Goal: Information Seeking & Learning: Learn about a topic

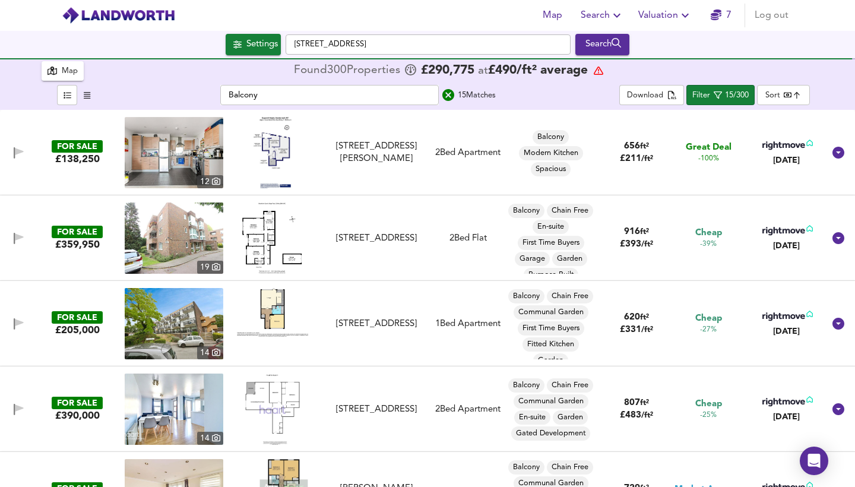
click at [276, 160] on img at bounding box center [272, 152] width 38 height 71
click at [69, 74] on div "Map" at bounding box center [70, 72] width 16 height 14
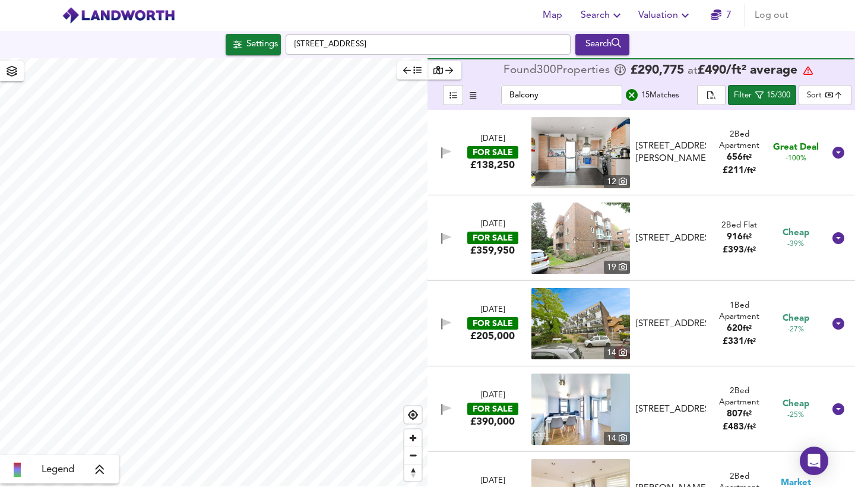
click at [448, 71] on icon "button" at bounding box center [449, 70] width 8 height 7
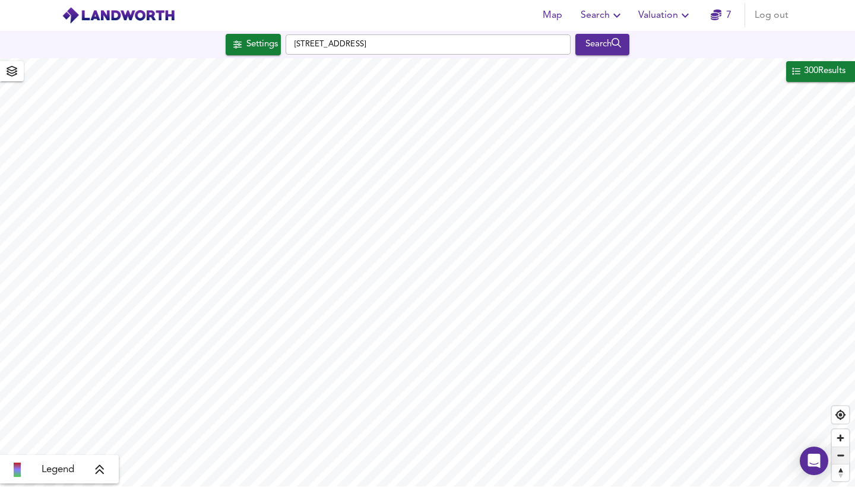
click at [817, 356] on span "Zoom out" at bounding box center [840, 455] width 17 height 17
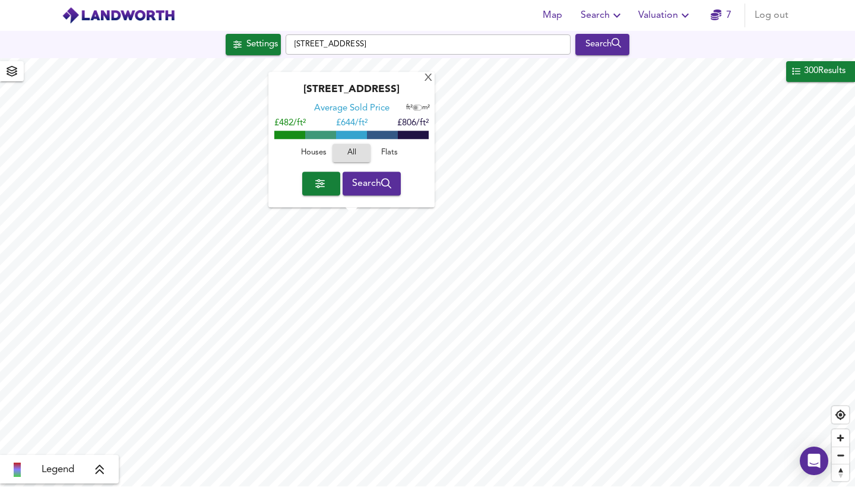
click at [417, 110] on input "checkbox" at bounding box center [416, 108] width 18 height 6
checkbox input "true"
click at [315, 186] on icon "button" at bounding box center [319, 183] width 9 height 9
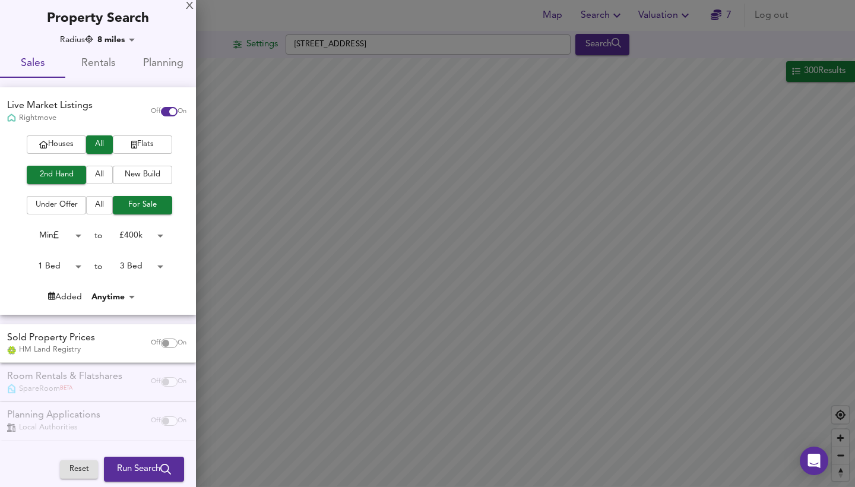
click at [160, 233] on body "Map Search Valuation 7 Log out Settings [STREET_ADDRESS] Search 300 Results Leg…" at bounding box center [427, 243] width 855 height 487
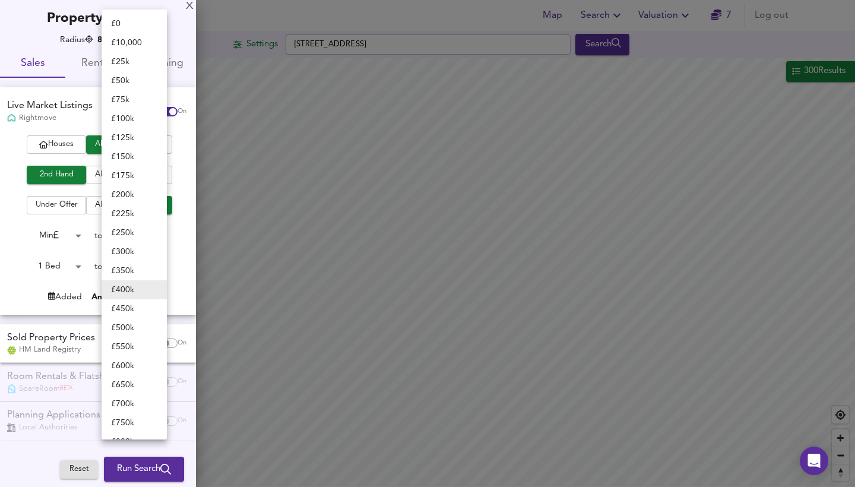
click at [138, 308] on li "£ 450k" at bounding box center [133, 308] width 65 height 19
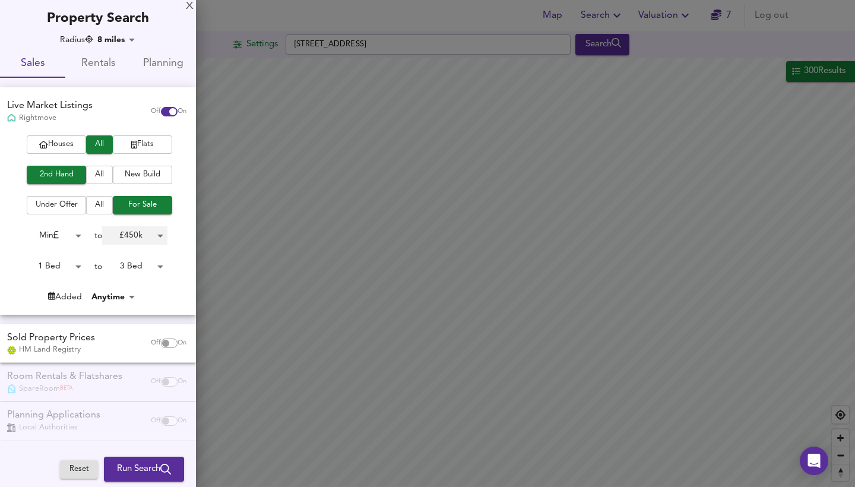
type input "450000"
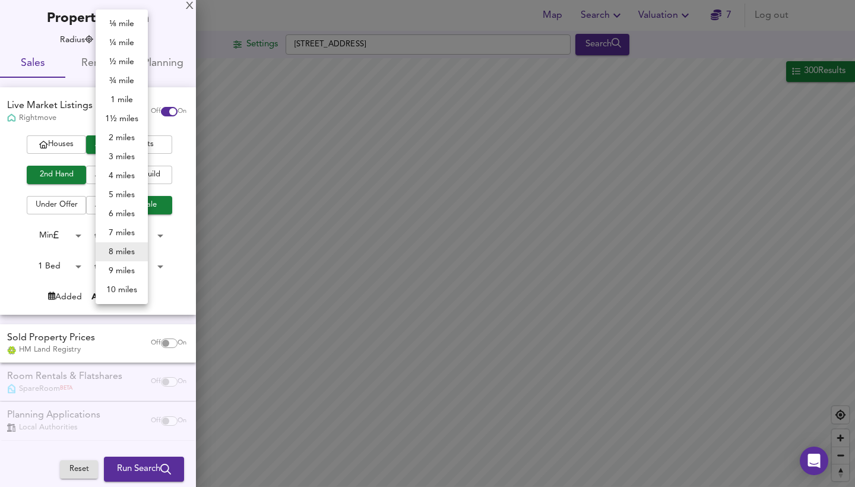
click at [117, 40] on body "Map Search Valuation 7 Log out Settings [STREET_ADDRESS] Search 300 Results Leg…" at bounding box center [427, 243] width 855 height 487
click at [123, 272] on li "9 miles" at bounding box center [122, 270] width 52 height 19
type input "14481"
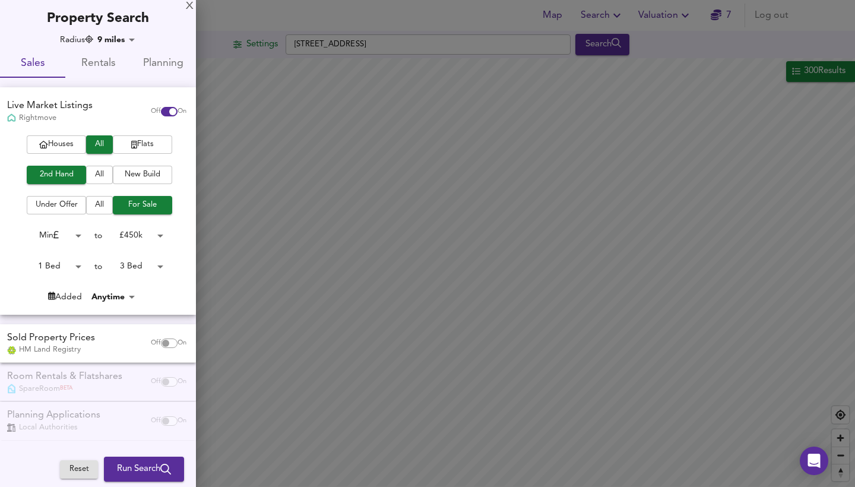
click at [155, 356] on span "Run Search" at bounding box center [144, 468] width 54 height 15
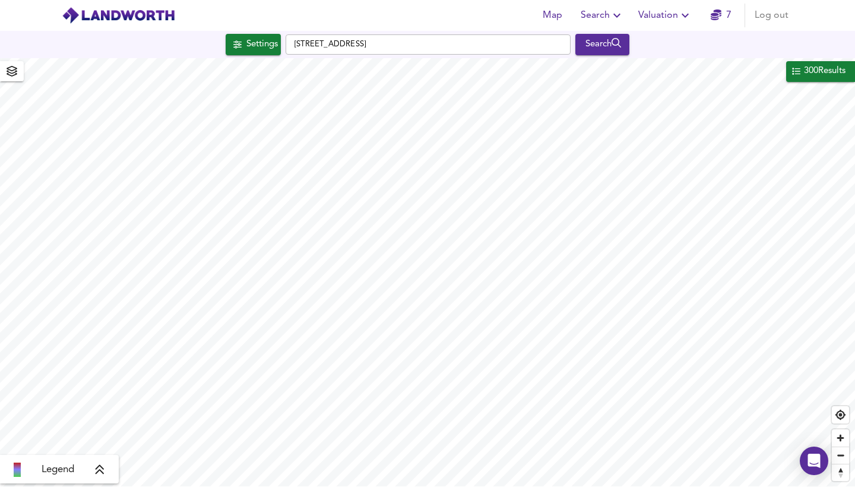
type input "cheapest"
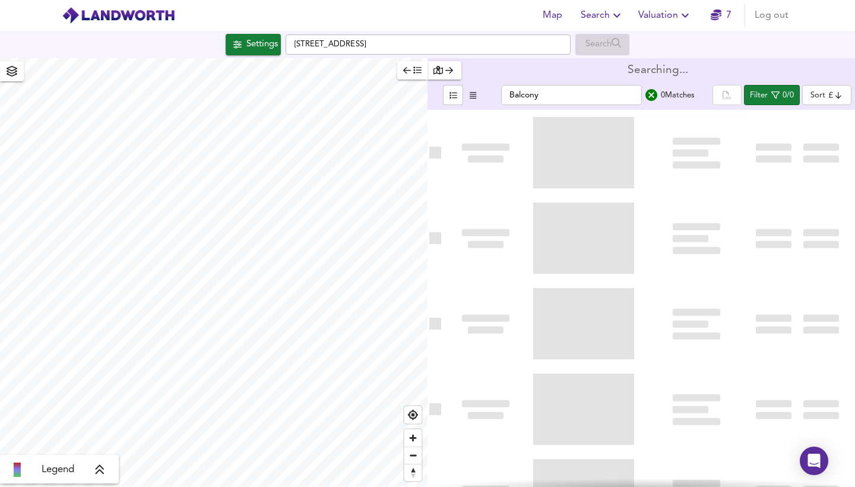
type input "bestdeal"
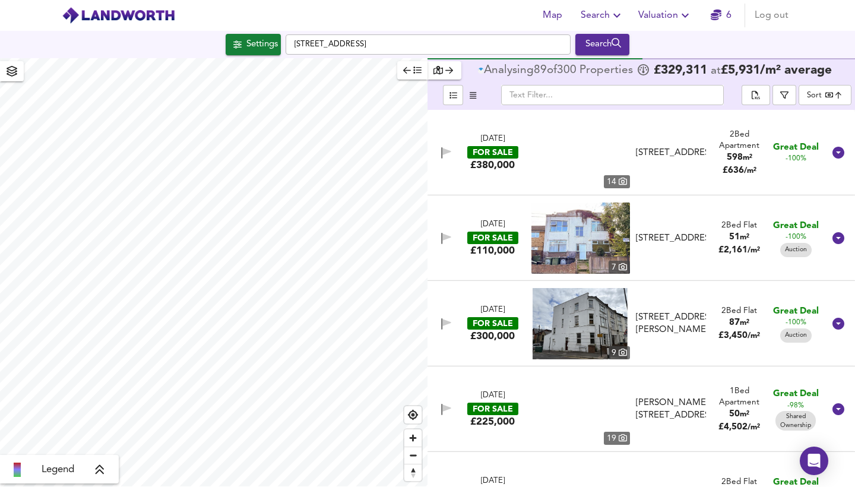
click at [412, 68] on span "button" at bounding box center [412, 71] width 18 height 14
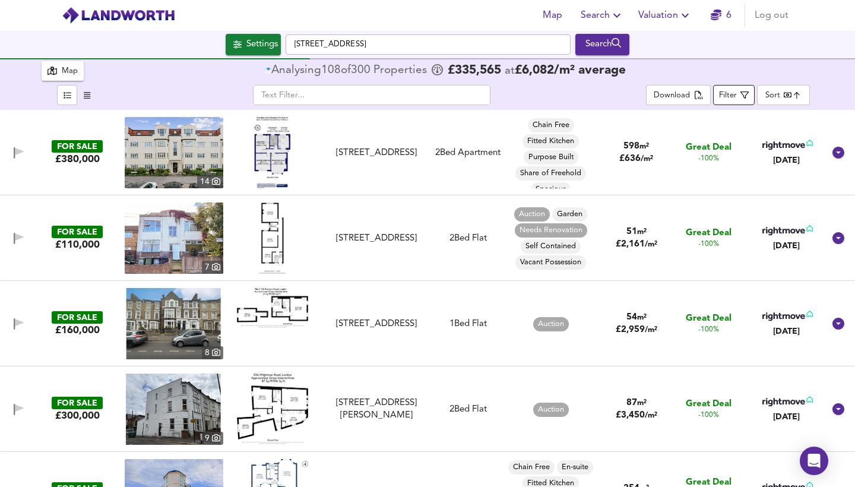
click at [735, 97] on div "Filter" at bounding box center [728, 96] width 18 height 14
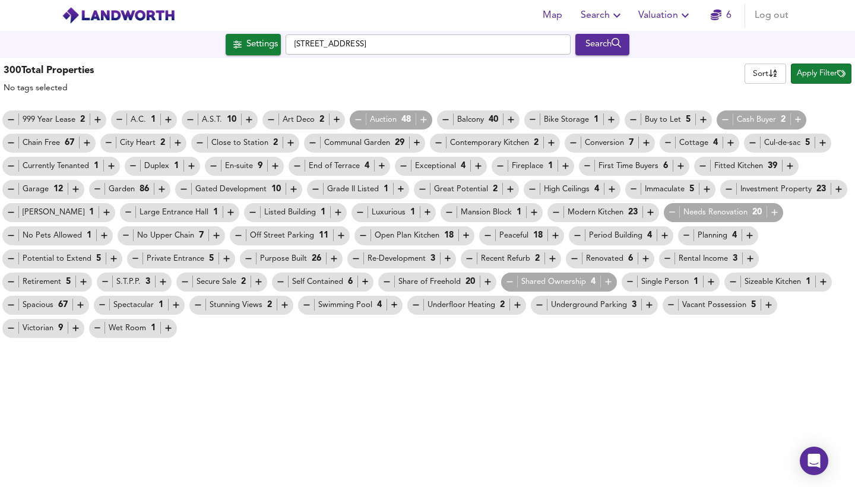
click at [94, 120] on icon "button" at bounding box center [97, 120] width 6 height 6
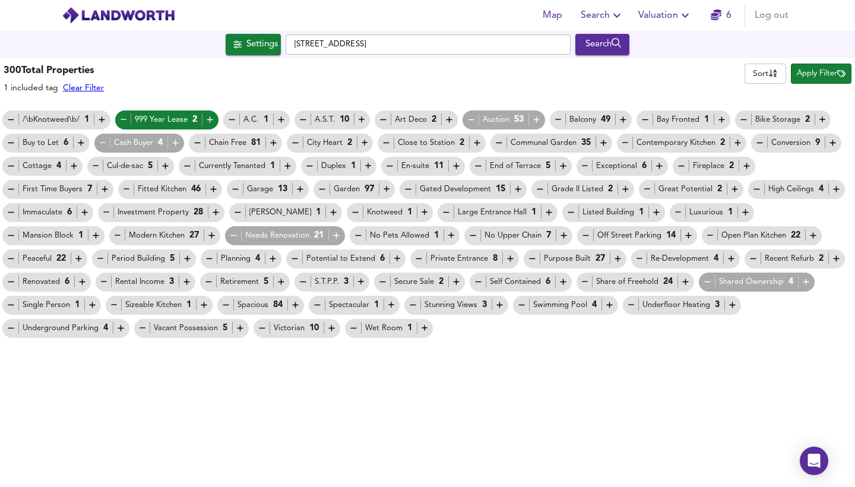
click at [354, 119] on div "A.S.T. 10" at bounding box center [332, 119] width 69 height 12
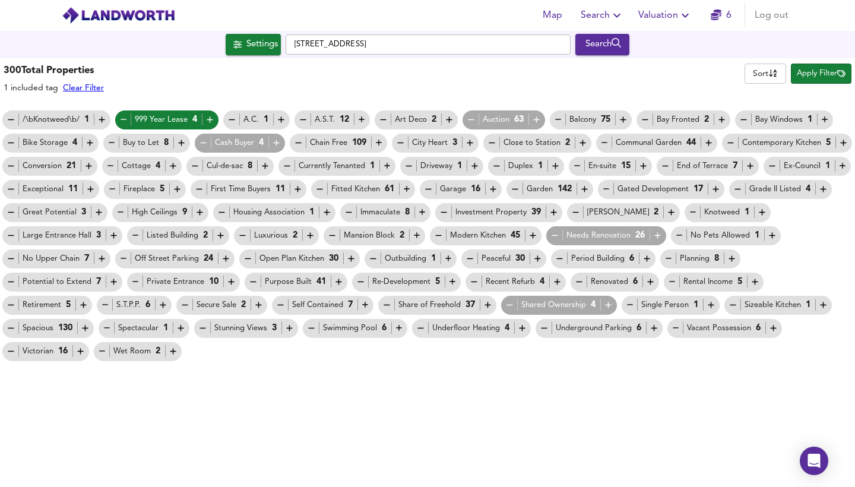
click at [466, 119] on icon "button" at bounding box center [471, 120] width 10 height 10
click at [724, 119] on icon "button" at bounding box center [721, 120] width 10 height 10
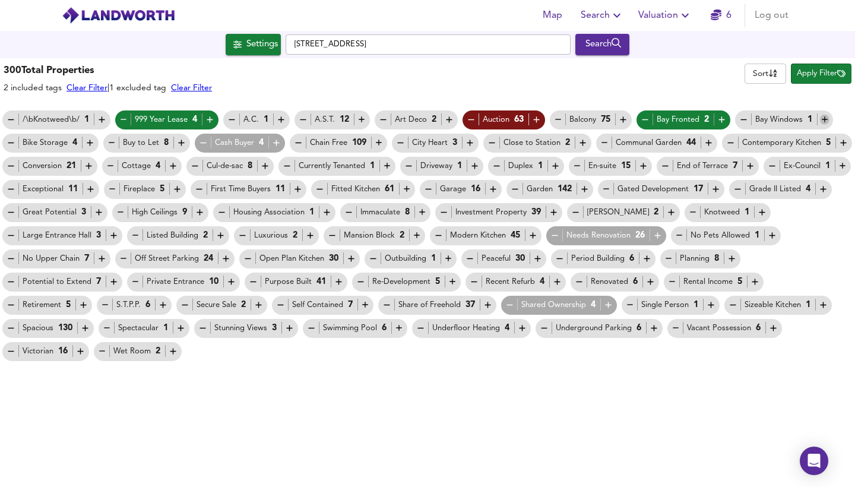
click at [817, 117] on icon "button" at bounding box center [825, 120] width 10 height 10
click at [276, 141] on icon "button" at bounding box center [276, 143] width 10 height 10
click at [11, 142] on icon "button" at bounding box center [11, 143] width 10 height 10
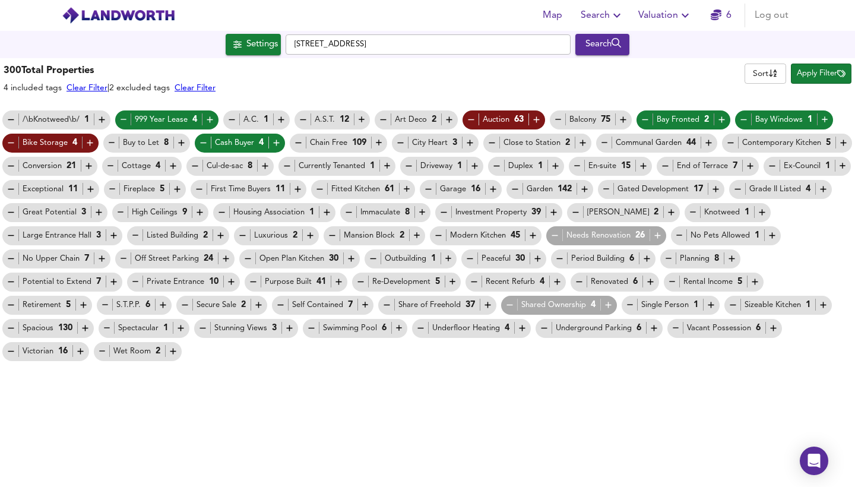
click at [179, 141] on icon "button" at bounding box center [182, 143] width 6 height 6
click at [286, 169] on icon "button" at bounding box center [287, 166] width 10 height 10
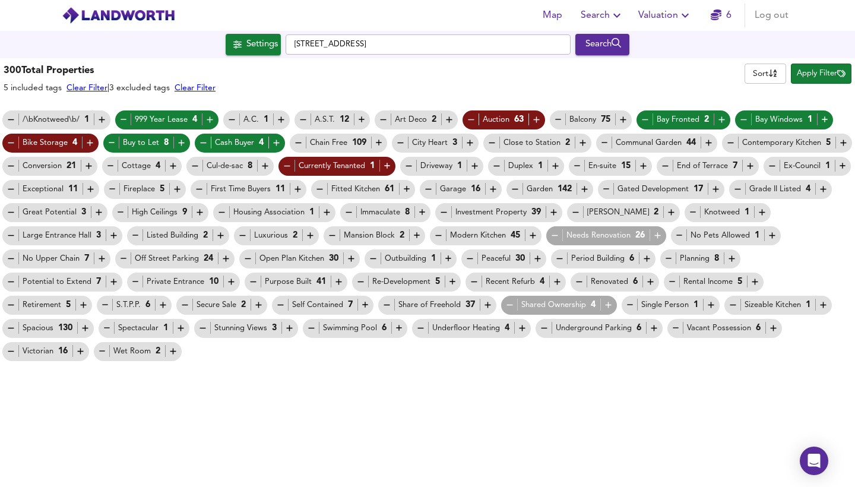
click at [751, 165] on icon "button" at bounding box center [750, 166] width 10 height 10
click at [817, 165] on icon "button" at bounding box center [842, 166] width 10 height 10
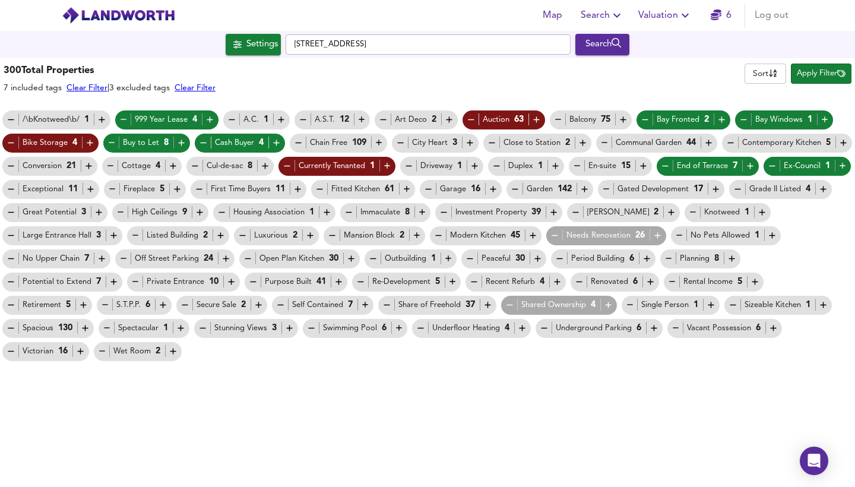
click at [12, 189] on icon "button" at bounding box center [11, 189] width 10 height 10
click at [101, 213] on icon "button" at bounding box center [99, 212] width 10 height 10
click at [199, 212] on icon "button" at bounding box center [200, 213] width 6 height 6
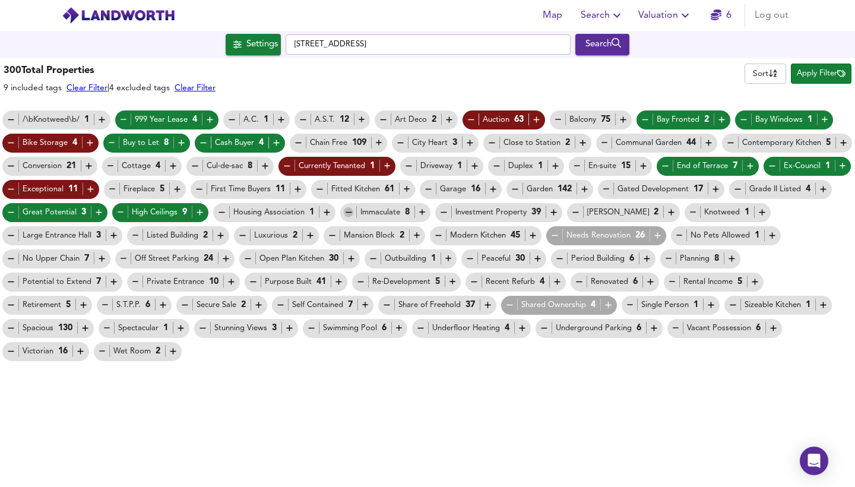
click at [345, 212] on icon "button" at bounding box center [348, 212] width 6 height 1
click at [552, 210] on icon "button" at bounding box center [553, 212] width 10 height 10
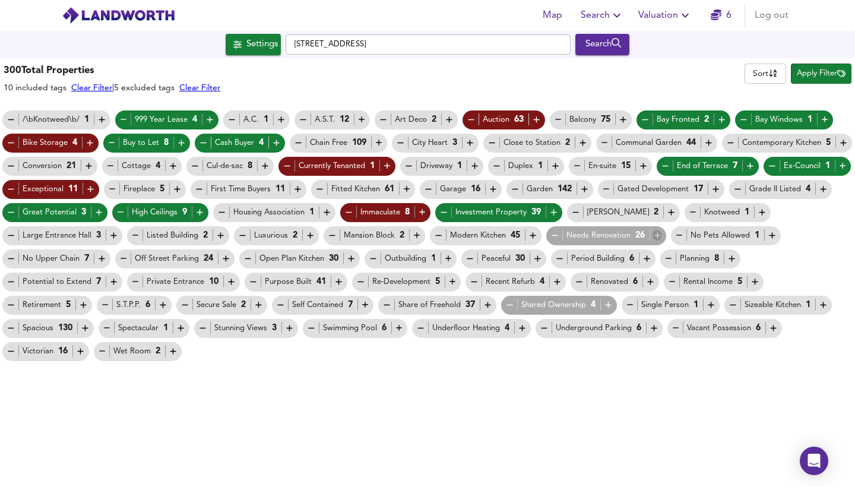
click at [656, 236] on icon "button" at bounding box center [657, 235] width 10 height 10
click at [433, 237] on icon "button" at bounding box center [438, 235] width 10 height 10
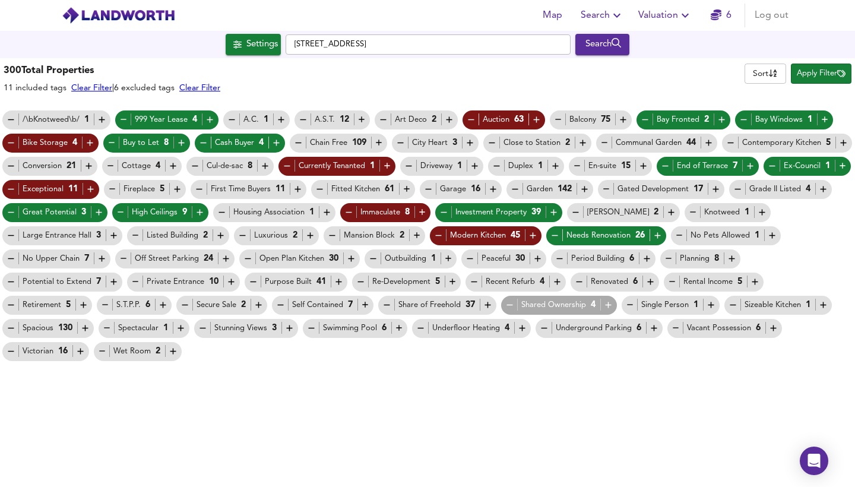
click at [243, 234] on icon "button" at bounding box center [242, 235] width 10 height 10
click at [731, 259] on icon "button" at bounding box center [732, 259] width 6 height 6
click at [752, 280] on icon "button" at bounding box center [755, 282] width 6 height 6
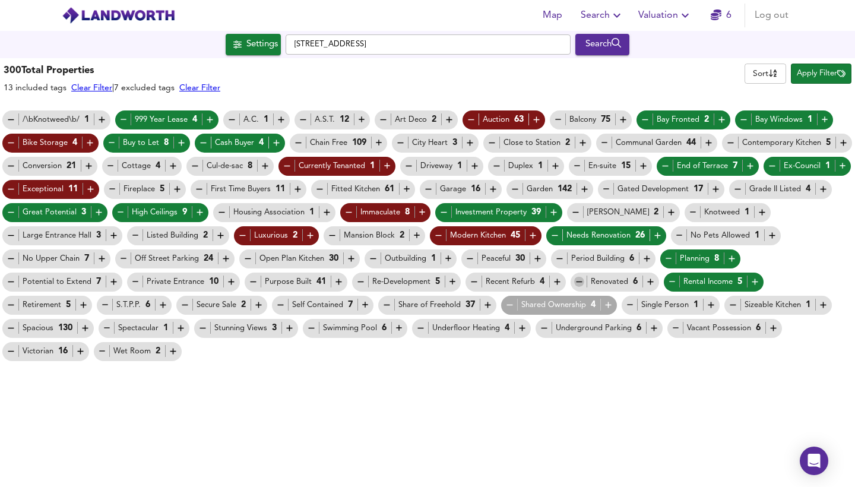
click at [576, 283] on icon "button" at bounding box center [579, 282] width 10 height 10
click at [469, 283] on icon "button" at bounding box center [474, 282] width 10 height 10
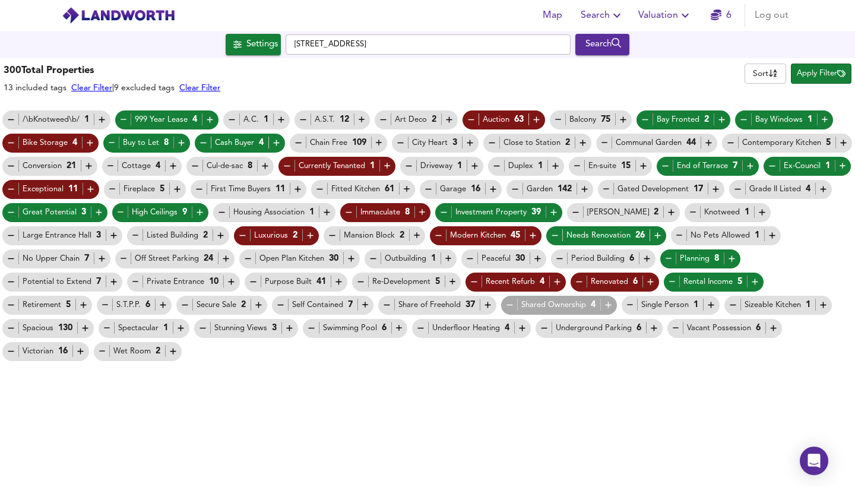
click at [356, 283] on icon "button" at bounding box center [361, 282] width 10 height 10
click at [113, 283] on icon "button" at bounding box center [114, 282] width 10 height 10
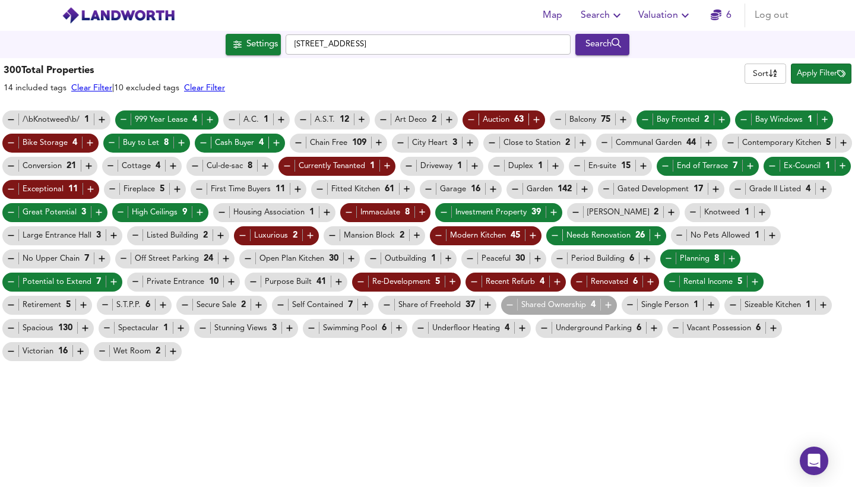
click at [14, 304] on icon "button" at bounding box center [11, 305] width 10 height 10
click at [164, 303] on icon "button" at bounding box center [163, 305] width 6 height 6
click at [511, 304] on icon "button" at bounding box center [509, 305] width 10 height 10
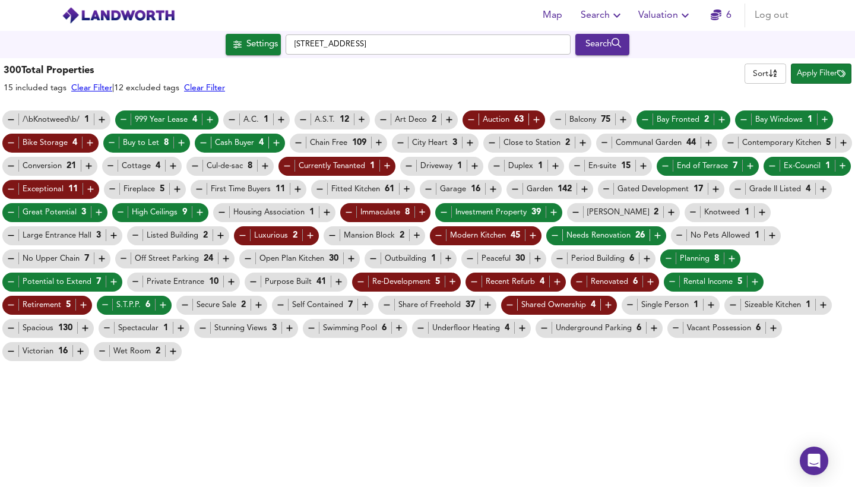
click at [633, 304] on icon "button" at bounding box center [630, 305] width 10 height 10
click at [771, 329] on icon "button" at bounding box center [773, 328] width 10 height 10
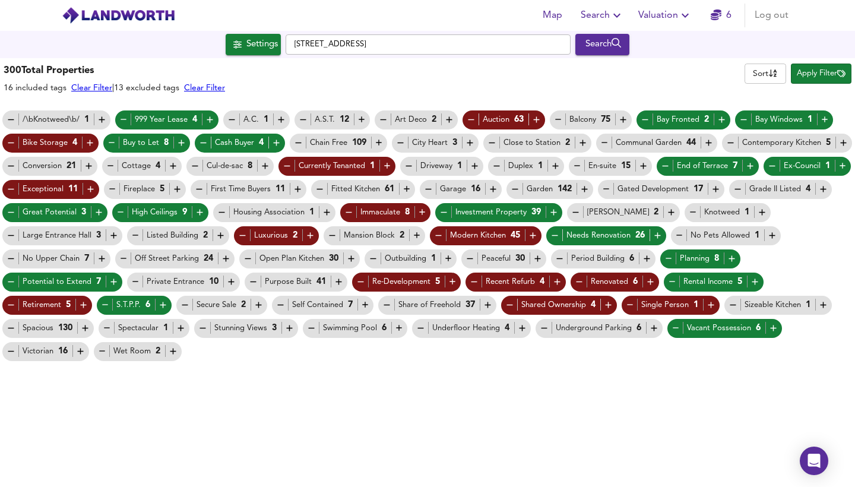
click at [9, 119] on icon "button" at bounding box center [11, 120] width 10 height 10
click at [817, 70] on span "Apply Filter" at bounding box center [821, 74] width 49 height 14
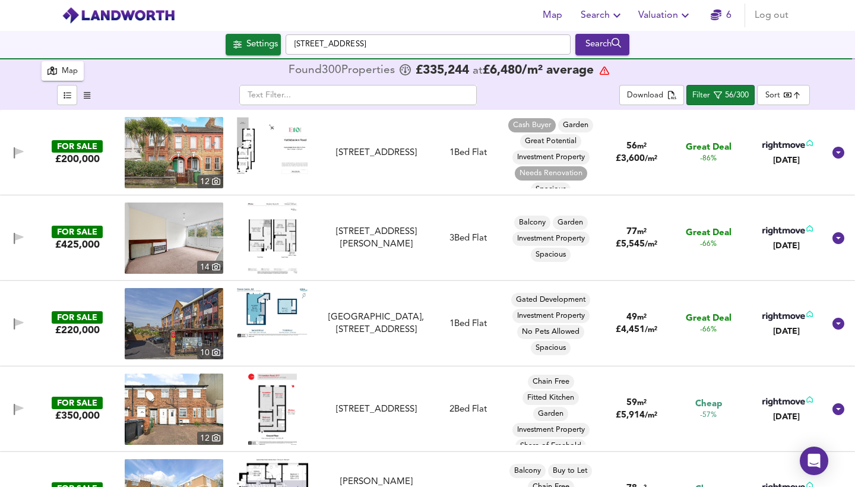
click at [255, 153] on img at bounding box center [272, 145] width 71 height 57
click at [200, 157] on img at bounding box center [174, 152] width 99 height 71
click at [195, 244] on img at bounding box center [174, 237] width 99 height 71
click at [454, 167] on div "FOR SALE £200,000 [STREET_ADDRESS][GEOGRAPHIC_DATA][STREET_ADDRESS] 1 Bed Flat …" at bounding box center [412, 152] width 821 height 71
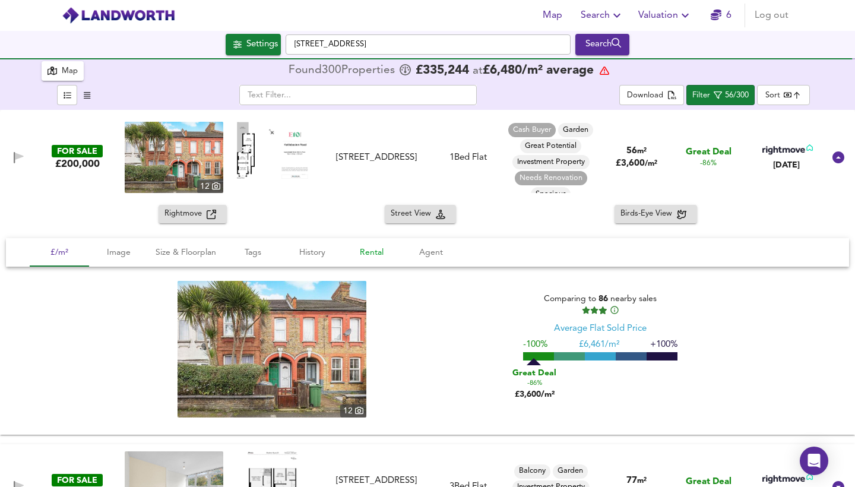
click at [371, 248] on span "Rental" at bounding box center [371, 252] width 45 height 15
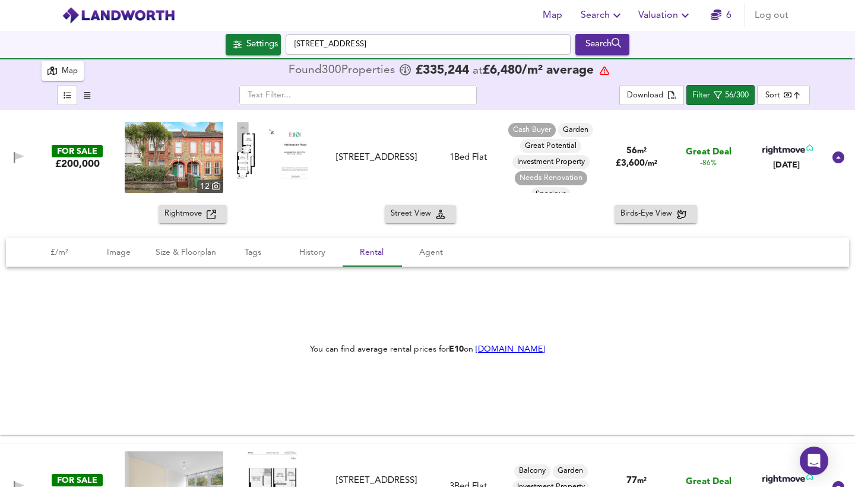
click at [500, 350] on link "[DOMAIN_NAME]" at bounding box center [509, 349] width 69 height 8
click at [402, 162] on div "[STREET_ADDRESS]" at bounding box center [375, 157] width 99 height 12
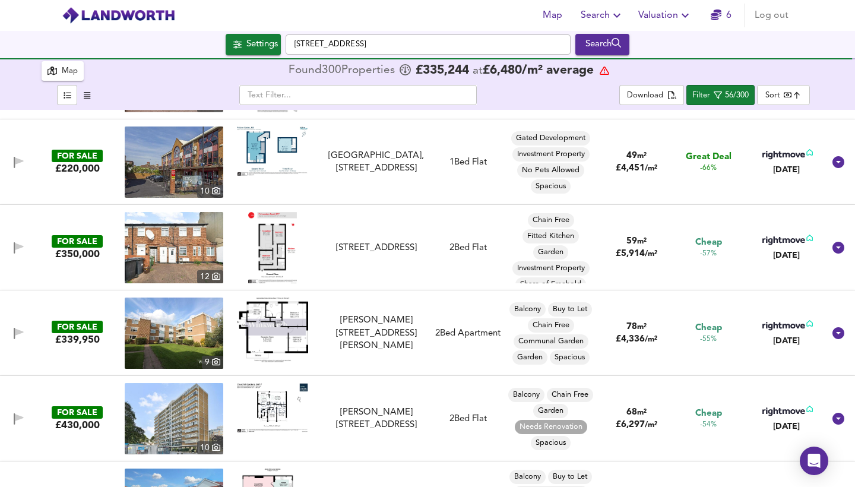
scroll to position [167, 0]
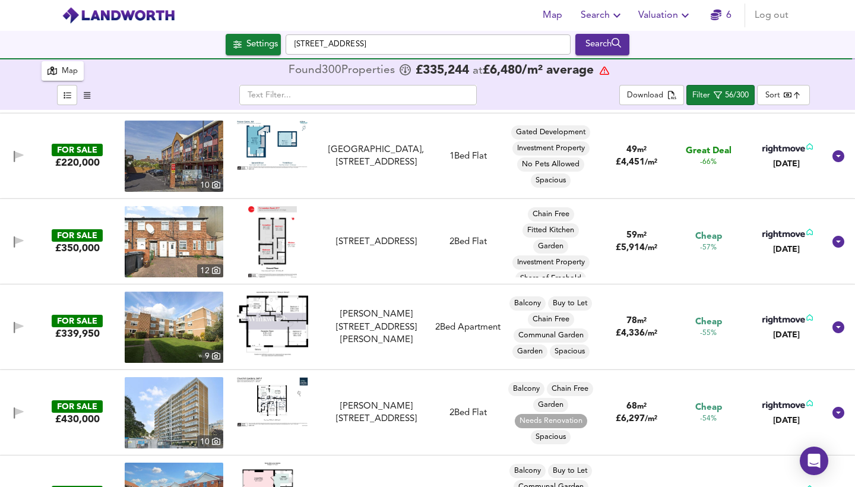
click at [283, 236] on img at bounding box center [272, 241] width 49 height 71
click at [196, 234] on img at bounding box center [174, 241] width 99 height 71
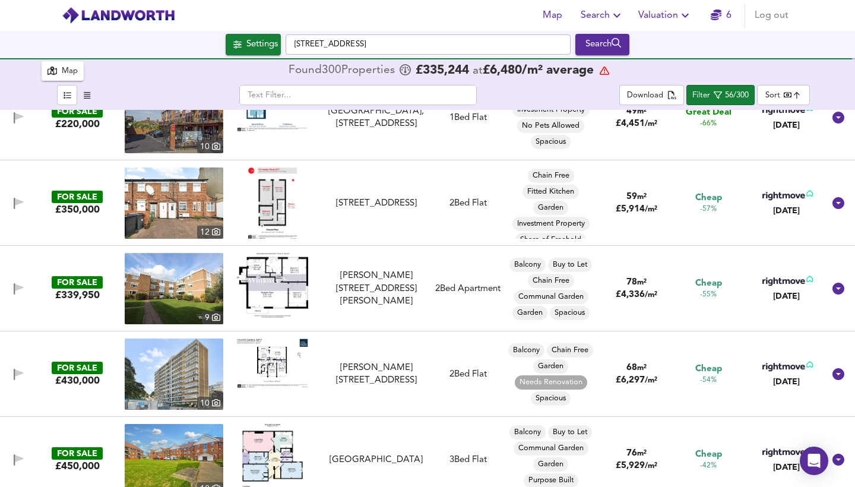
scroll to position [207, 0]
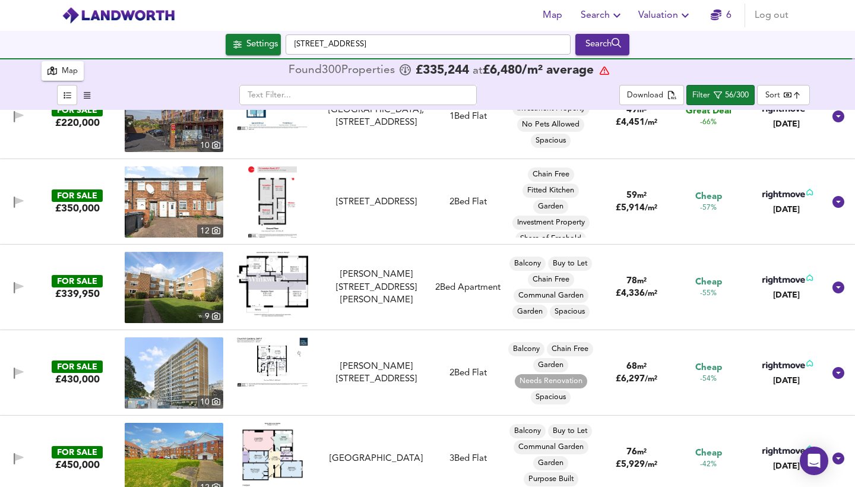
click at [288, 280] on img at bounding box center [272, 284] width 71 height 65
click at [188, 287] on img at bounding box center [174, 287] width 99 height 71
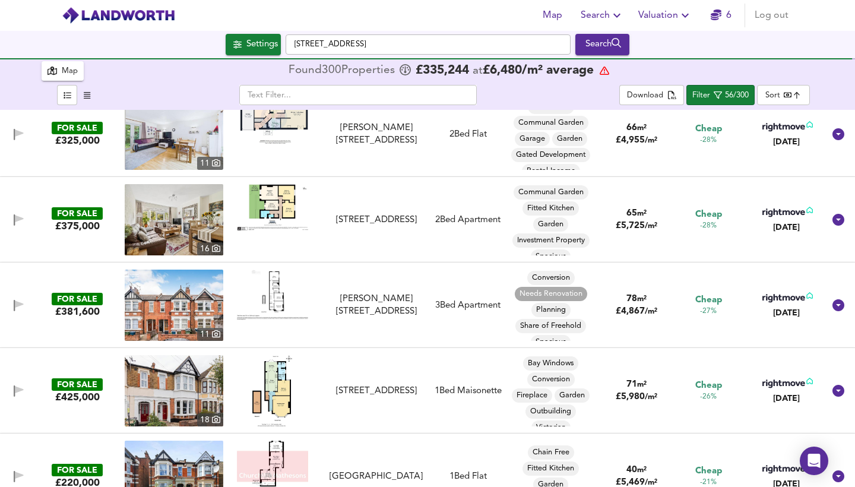
scroll to position [881, 0]
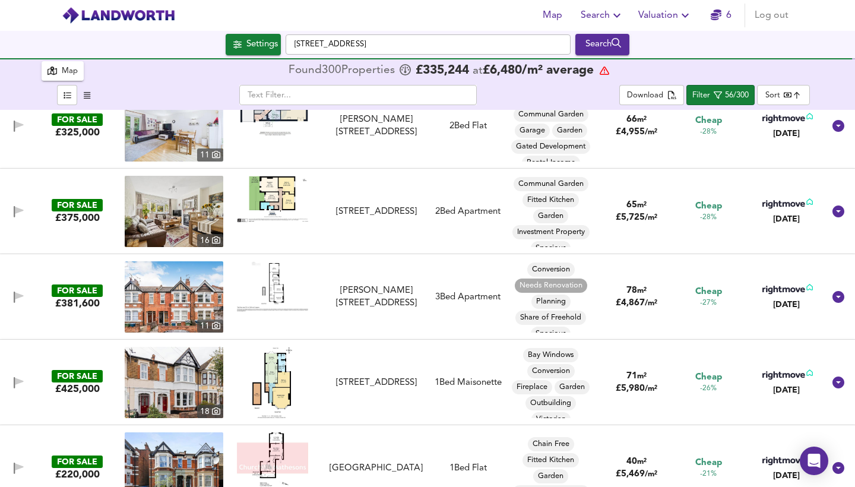
click at [191, 292] on img at bounding box center [174, 296] width 99 height 71
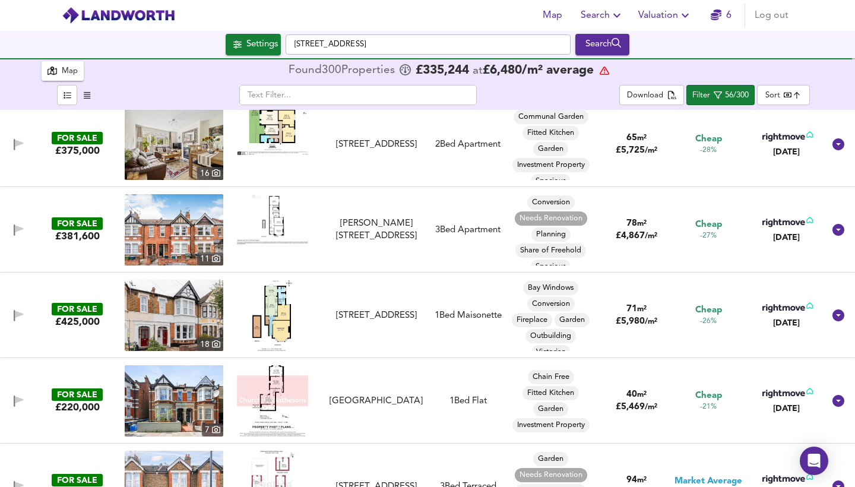
scroll to position [951, 0]
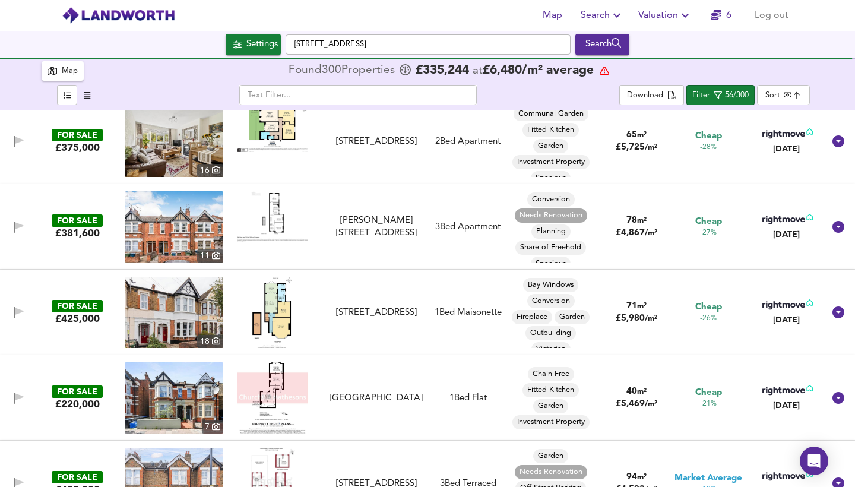
click at [189, 309] on img at bounding box center [174, 312] width 99 height 71
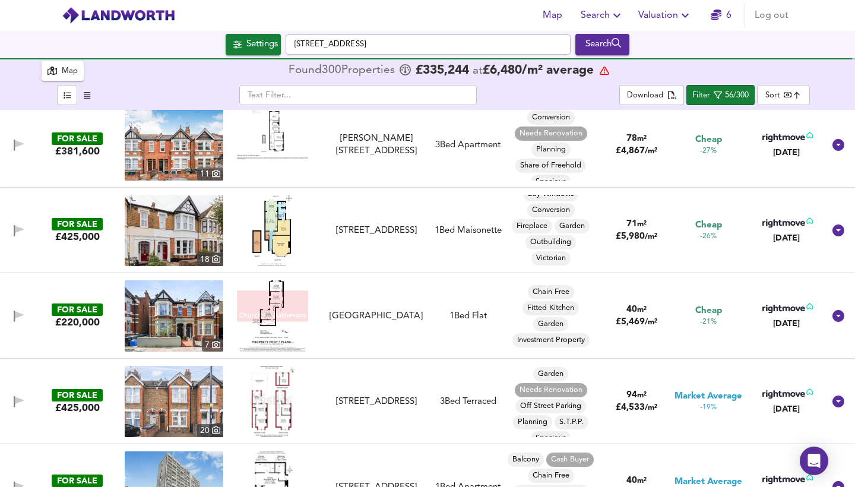
scroll to position [1035, 0]
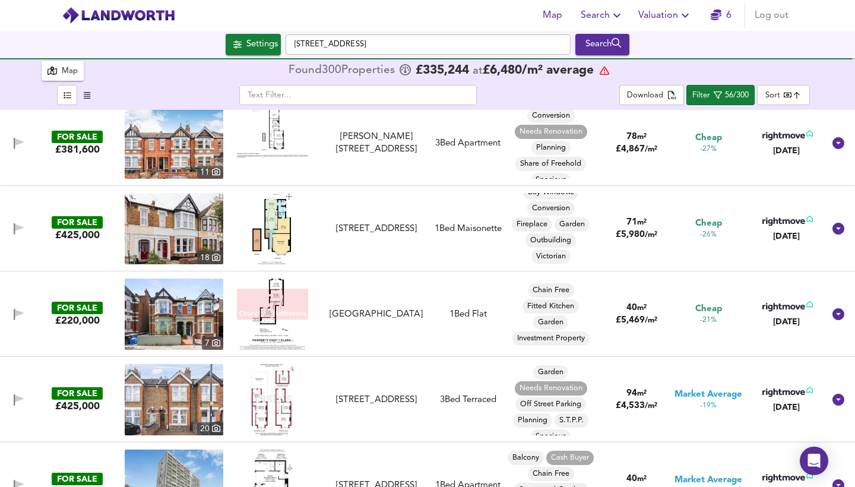
click at [272, 306] on img at bounding box center [272, 313] width 71 height 71
click at [182, 307] on img at bounding box center [174, 313] width 99 height 71
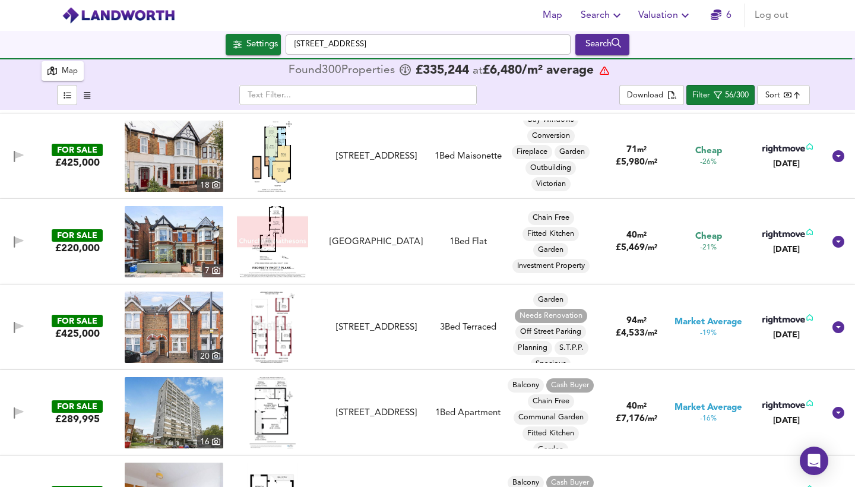
scroll to position [1126, 0]
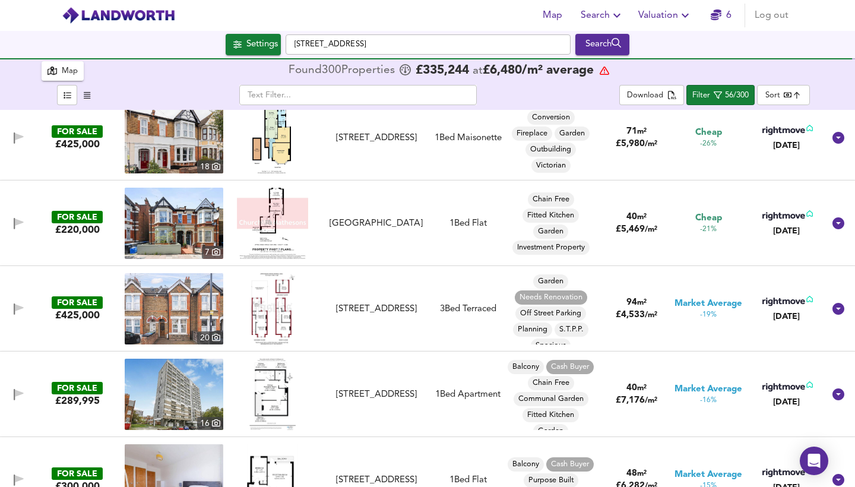
click at [268, 312] on img at bounding box center [273, 308] width 46 height 71
click at [189, 310] on img at bounding box center [174, 308] width 99 height 71
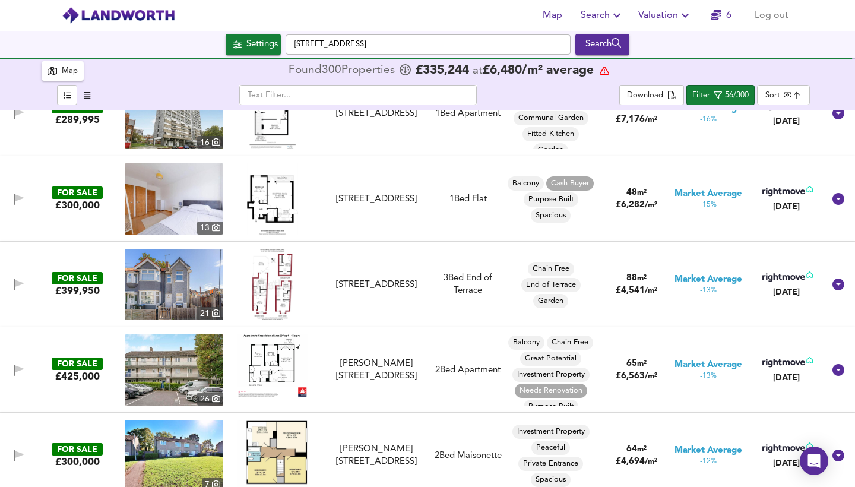
scroll to position [1400, 0]
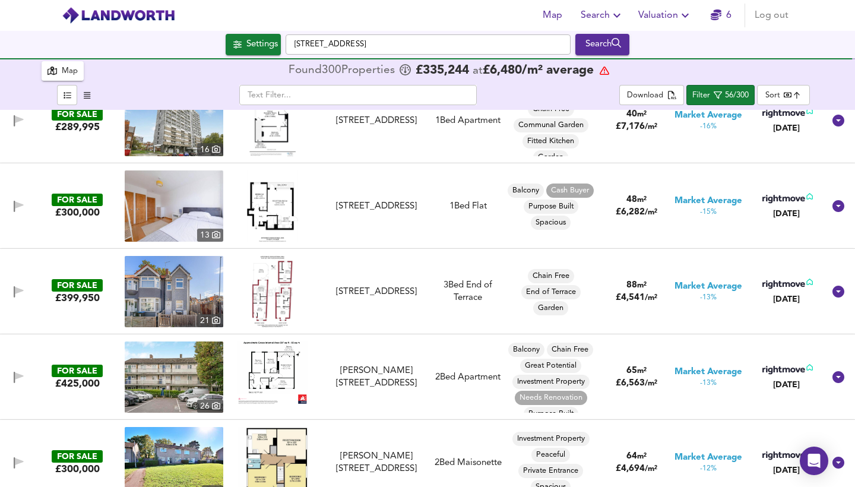
click at [278, 206] on img at bounding box center [273, 205] width 52 height 71
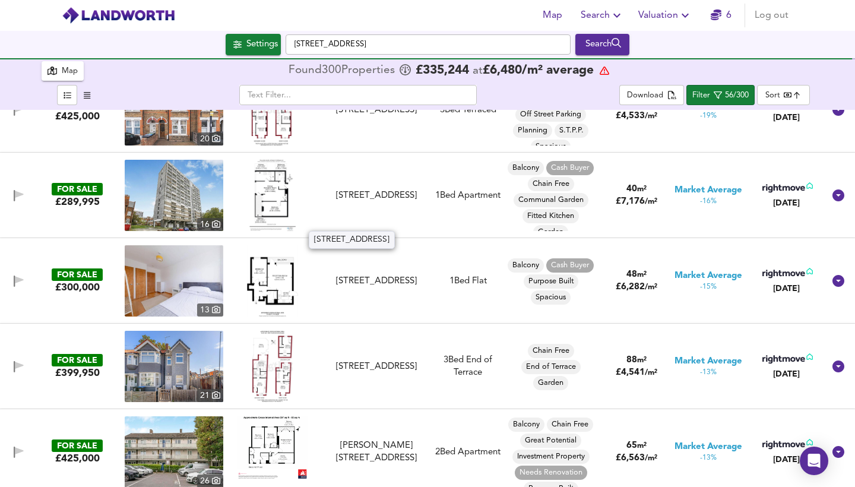
scroll to position [1303, 0]
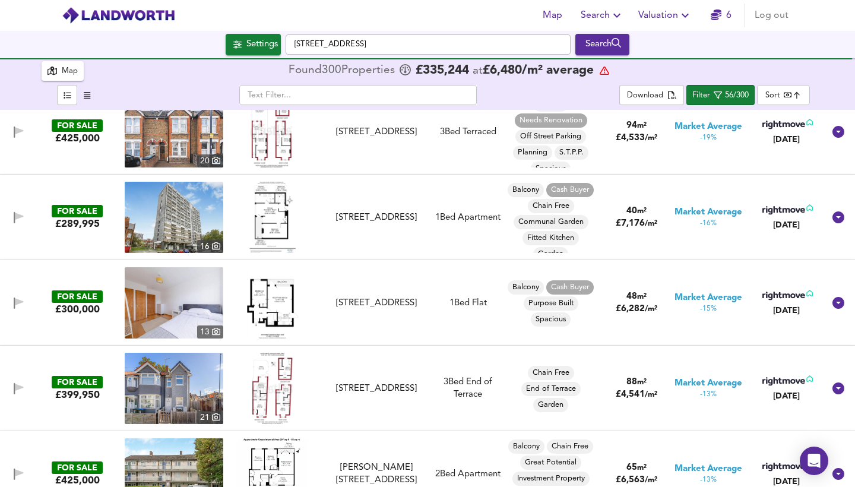
click at [277, 213] on img at bounding box center [272, 217] width 47 height 71
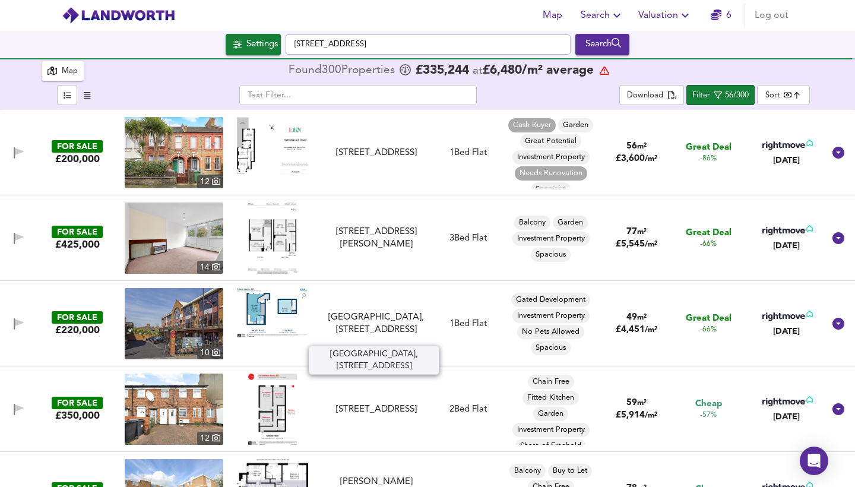
scroll to position [0, 0]
click at [68, 68] on div "Map" at bounding box center [70, 72] width 16 height 14
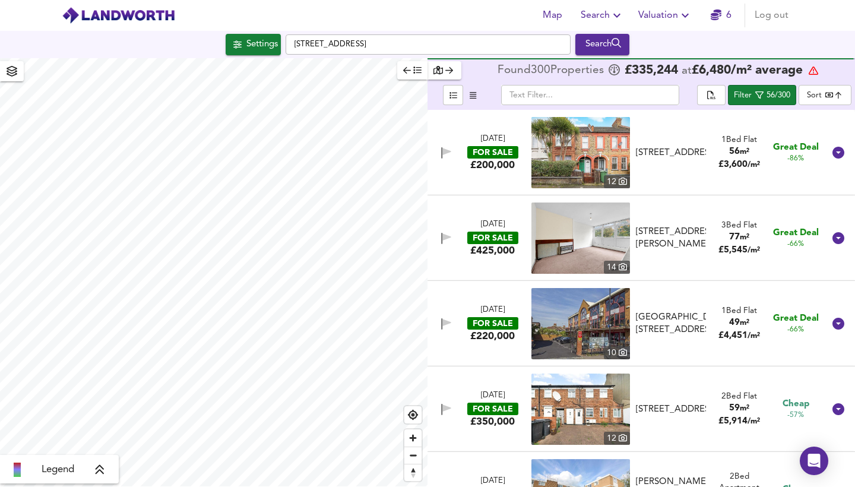
click at [451, 71] on icon "button" at bounding box center [449, 70] width 8 height 7
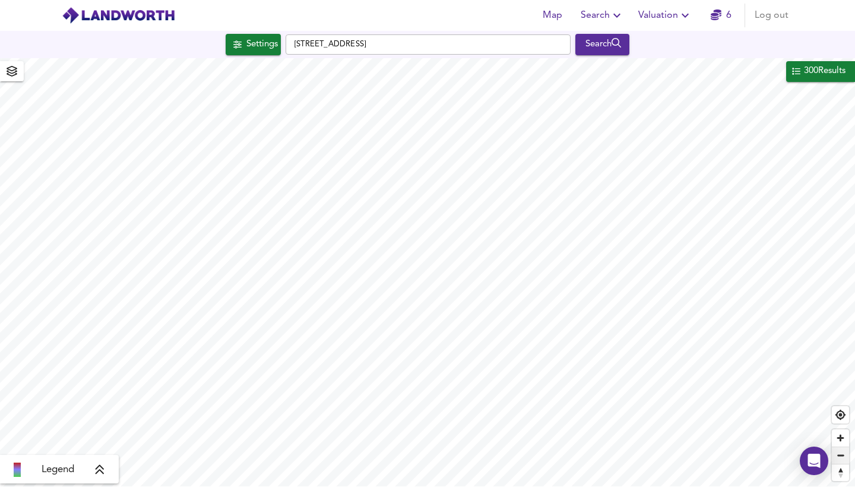
click at [817, 356] on span "Zoom out" at bounding box center [840, 455] width 17 height 17
click at [262, 51] on div "Settings" at bounding box center [261, 44] width 31 height 15
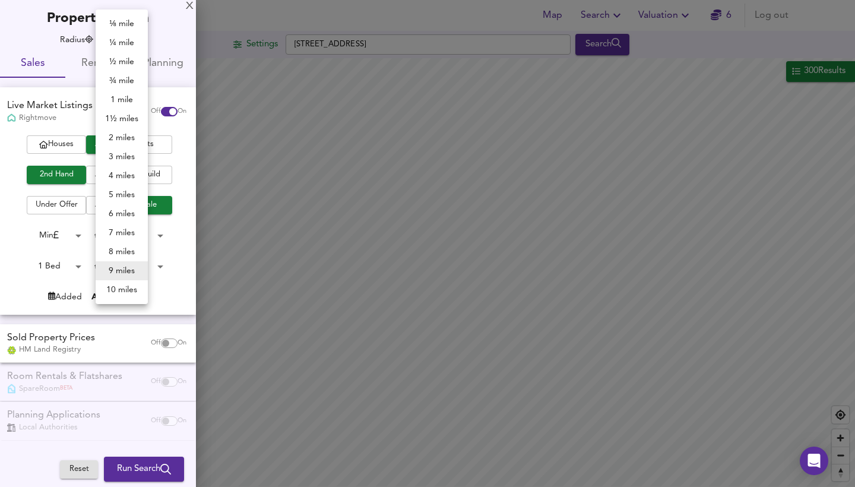
click at [125, 38] on body "Map Search Valuation 6 Log out Settings [STREET_ADDRESS] Search 300 Results Leg…" at bounding box center [427, 243] width 855 height 487
click at [122, 290] on li "10 miles" at bounding box center [122, 289] width 52 height 19
type input "16090"
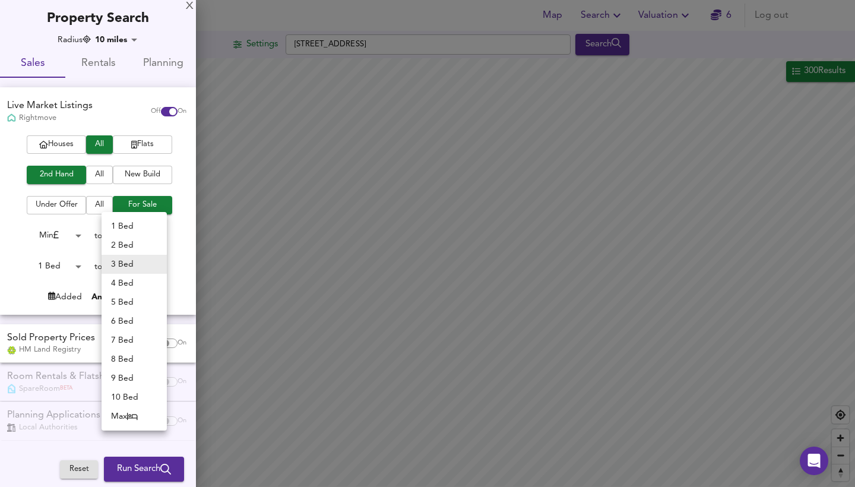
click at [135, 262] on body "Map Search Valuation 6 Log out Settings [STREET_ADDRESS] Search 300 Results Leg…" at bounding box center [427, 243] width 855 height 487
click at [119, 243] on li "2 Bed" at bounding box center [133, 245] width 65 height 19
type input "2"
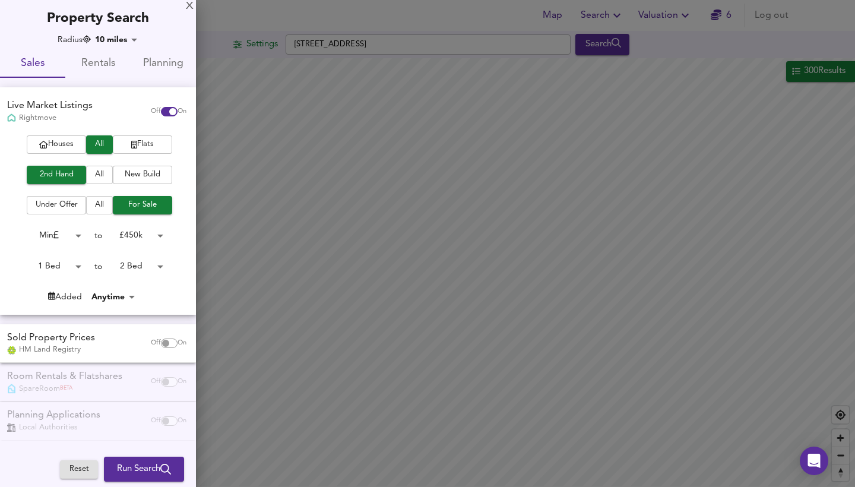
click at [168, 341] on input "checkbox" at bounding box center [165, 342] width 28 height 9
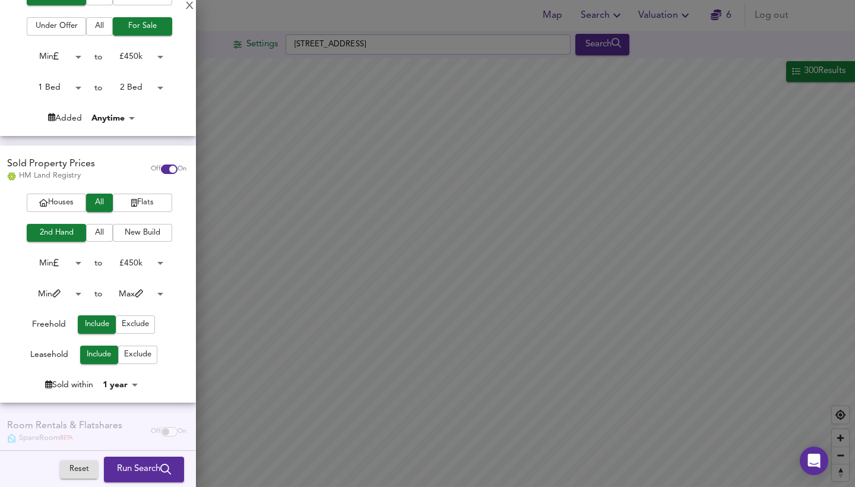
scroll to position [177, 0]
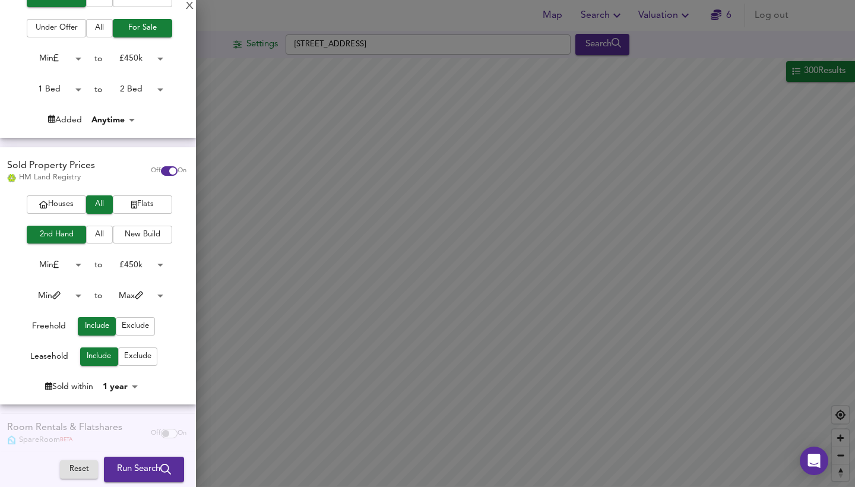
click at [158, 169] on input "checkbox" at bounding box center [172, 170] width 28 height 9
checkbox input "false"
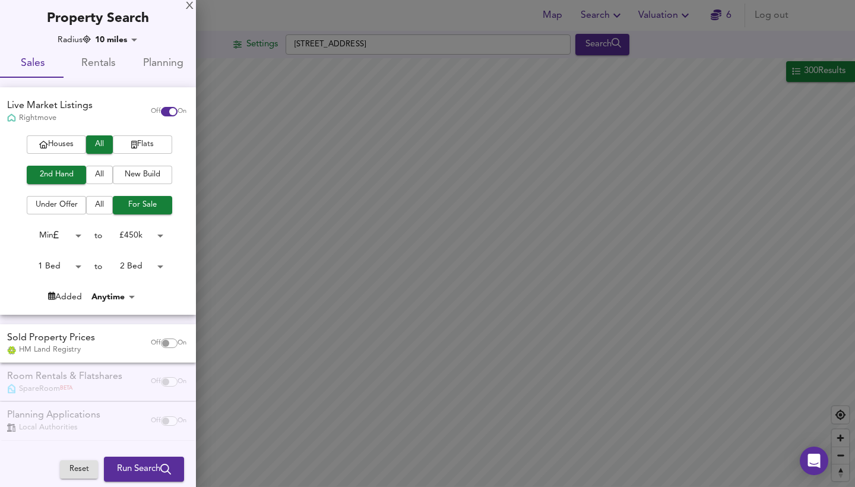
scroll to position [0, 0]
click at [148, 356] on div "Room Rentals & Flatshares SpareRoom BETA Off On" at bounding box center [98, 382] width 196 height 39
click at [157, 356] on span "Run Search" at bounding box center [144, 468] width 54 height 15
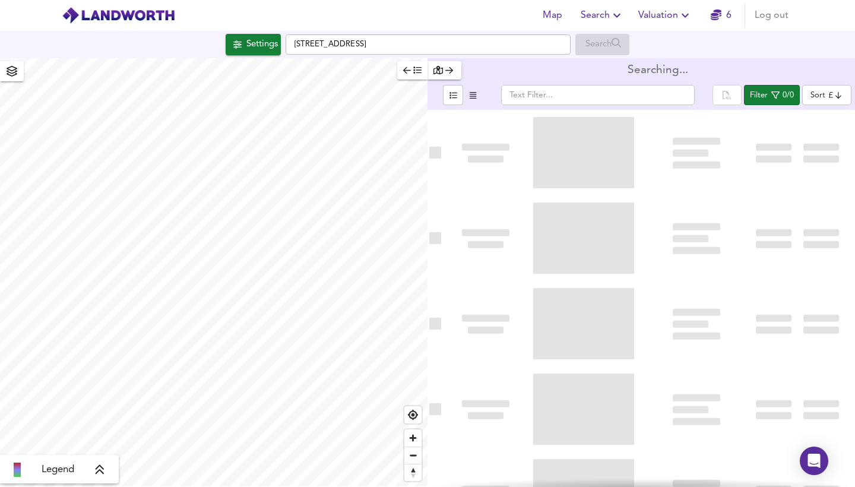
type input "bestdeal"
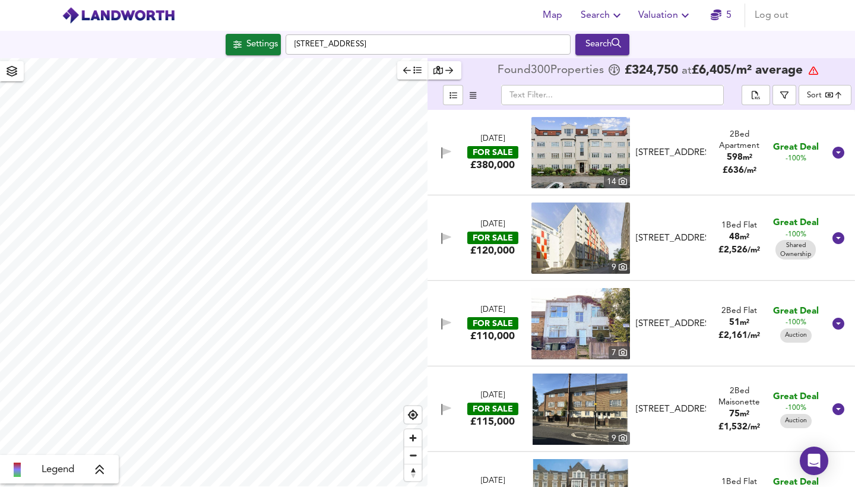
click at [410, 68] on icon "button" at bounding box center [407, 70] width 8 height 8
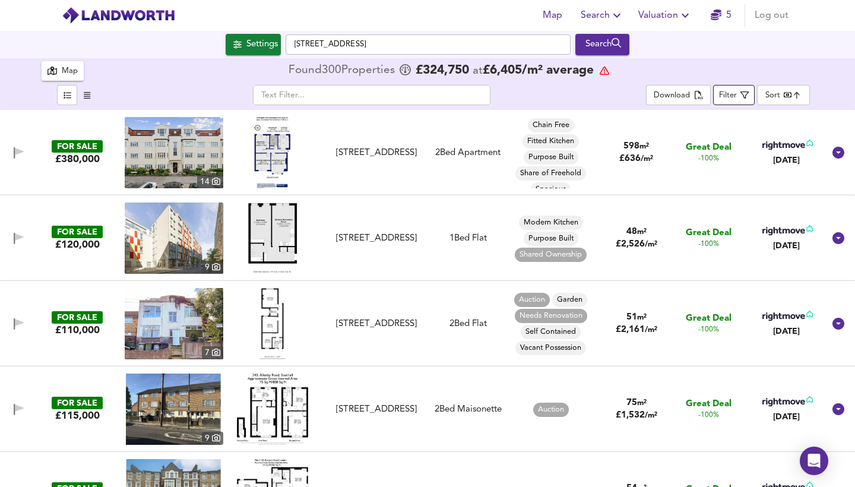
click at [734, 95] on div "Filter" at bounding box center [728, 96] width 18 height 14
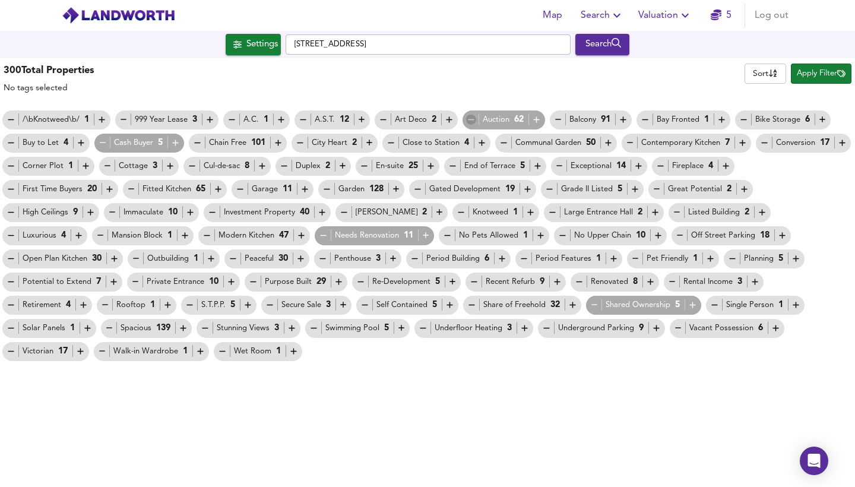
click at [469, 118] on icon "button" at bounding box center [471, 120] width 10 height 10
click at [469, 283] on icon "button" at bounding box center [474, 282] width 10 height 10
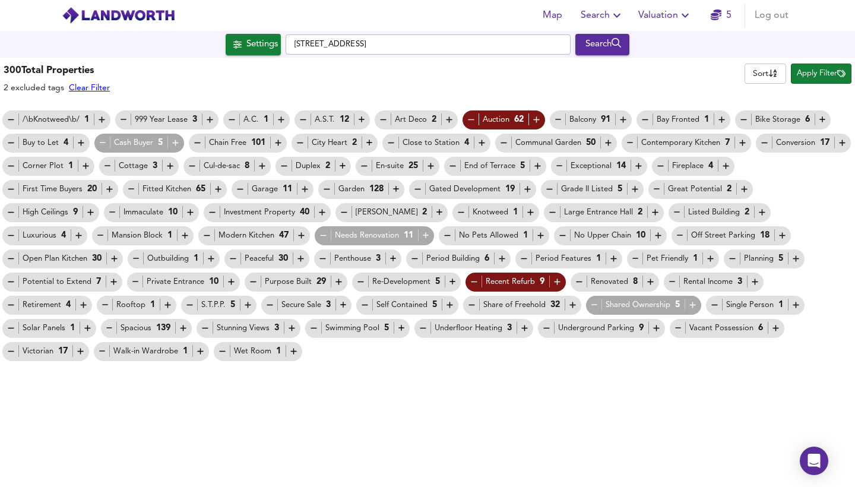
click at [574, 281] on icon "button" at bounding box center [579, 282] width 10 height 10
click at [16, 300] on icon "button" at bounding box center [11, 305] width 10 height 10
click at [245, 305] on icon "button" at bounding box center [248, 305] width 6 height 6
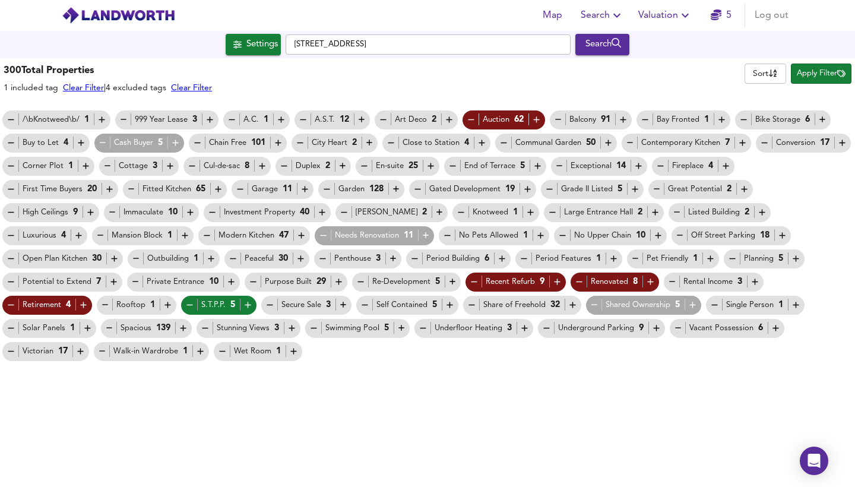
click at [356, 280] on icon "button" at bounding box center [361, 282] width 10 height 10
click at [119, 277] on icon "button" at bounding box center [114, 282] width 10 height 10
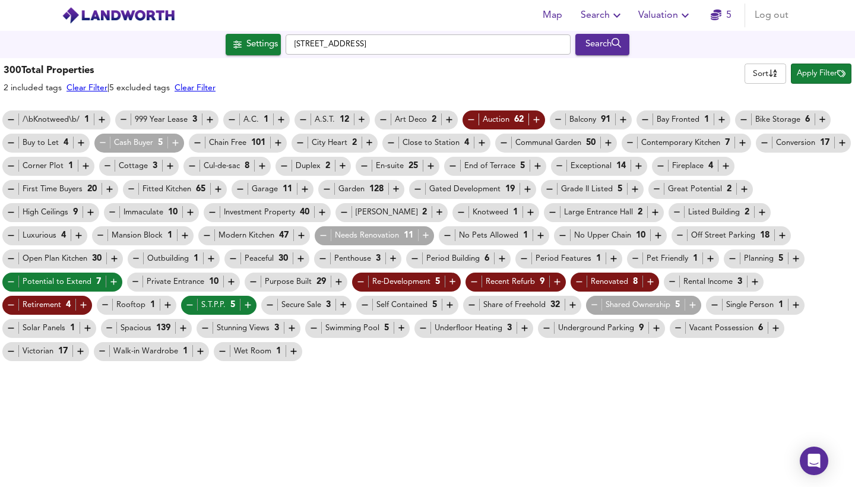
click at [791, 258] on icon "button" at bounding box center [796, 258] width 10 height 10
click at [85, 346] on icon "button" at bounding box center [80, 351] width 10 height 10
click at [557, 163] on icon "button" at bounding box center [559, 166] width 10 height 10
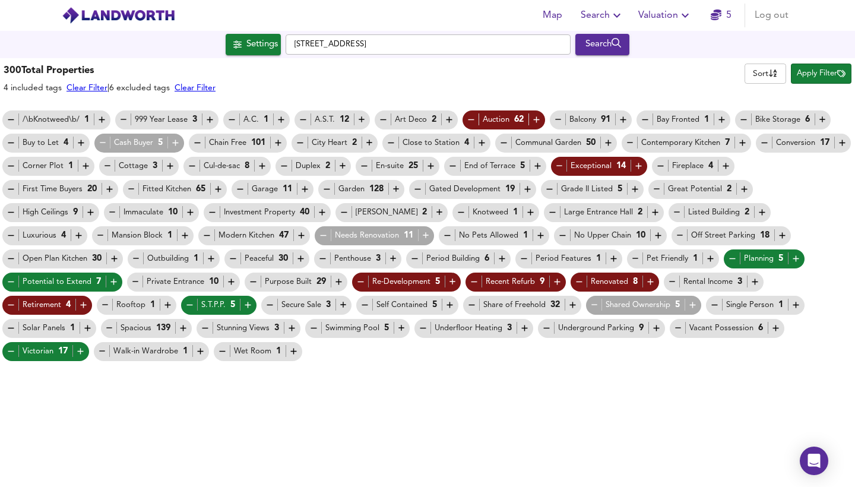
click at [278, 140] on icon "button" at bounding box center [278, 143] width 6 height 6
click at [101, 144] on icon "button" at bounding box center [103, 143] width 10 height 10
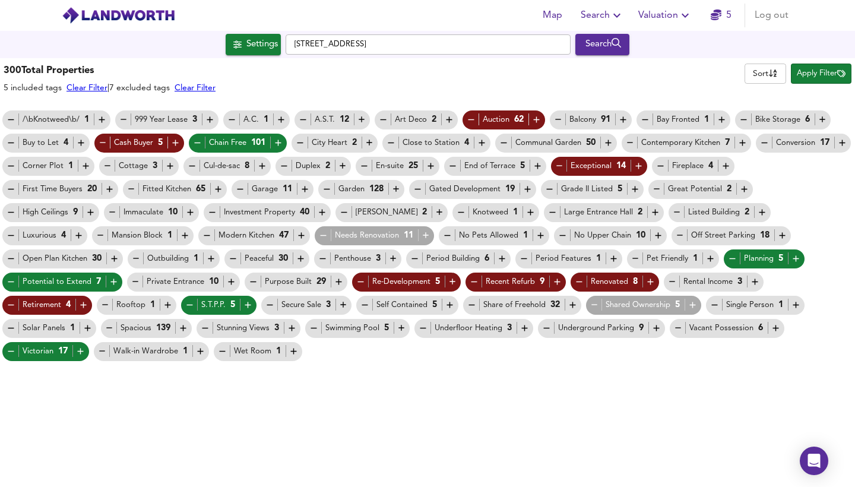
click at [725, 119] on icon "button" at bounding box center [721, 120] width 10 height 10
click at [535, 168] on icon "button" at bounding box center [537, 166] width 10 height 10
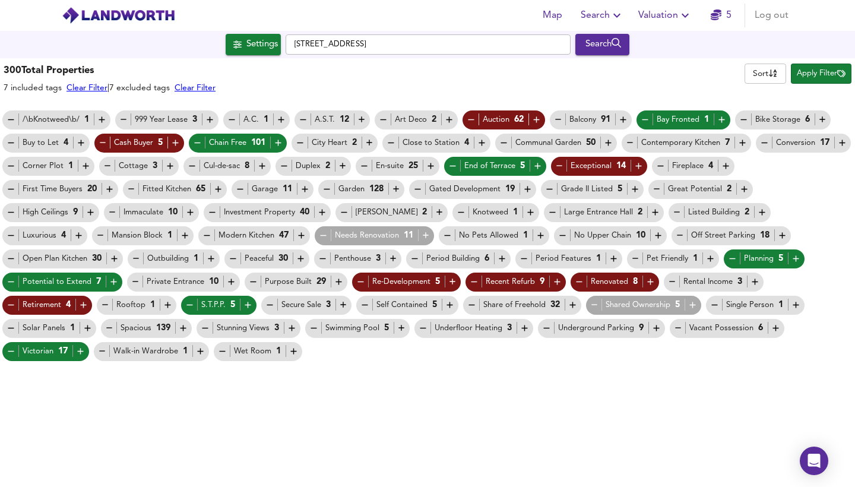
click at [8, 185] on icon "button" at bounding box center [11, 189] width 10 height 10
click at [415, 189] on icon "button" at bounding box center [418, 189] width 10 height 10
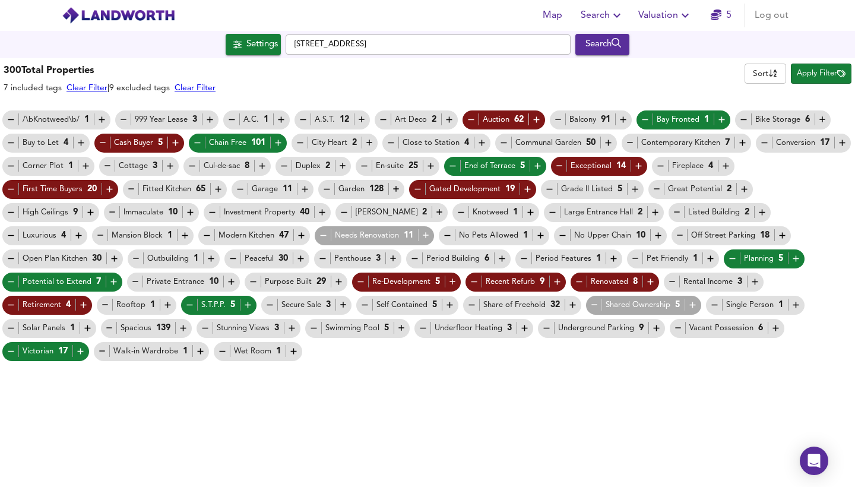
click at [415, 189] on icon "button" at bounding box center [418, 189] width 10 height 10
click at [743, 186] on icon "button" at bounding box center [744, 189] width 10 height 10
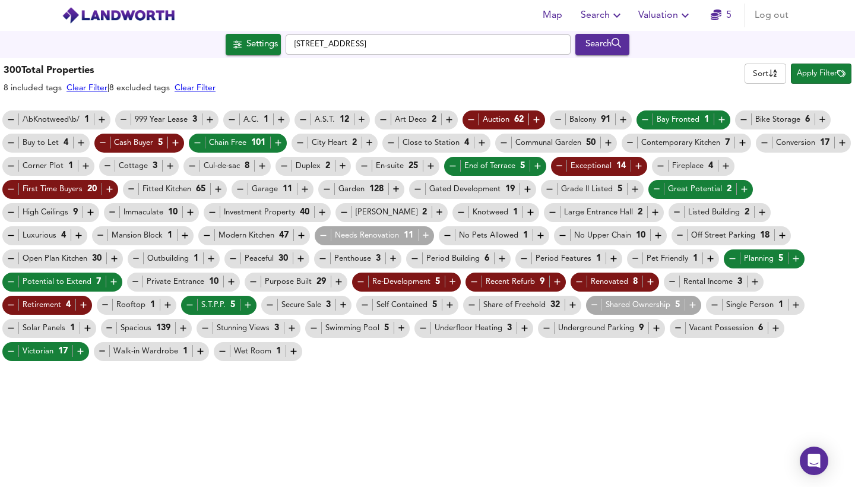
click at [16, 230] on icon "button" at bounding box center [11, 235] width 10 height 10
click at [327, 214] on icon "button" at bounding box center [322, 212] width 10 height 10
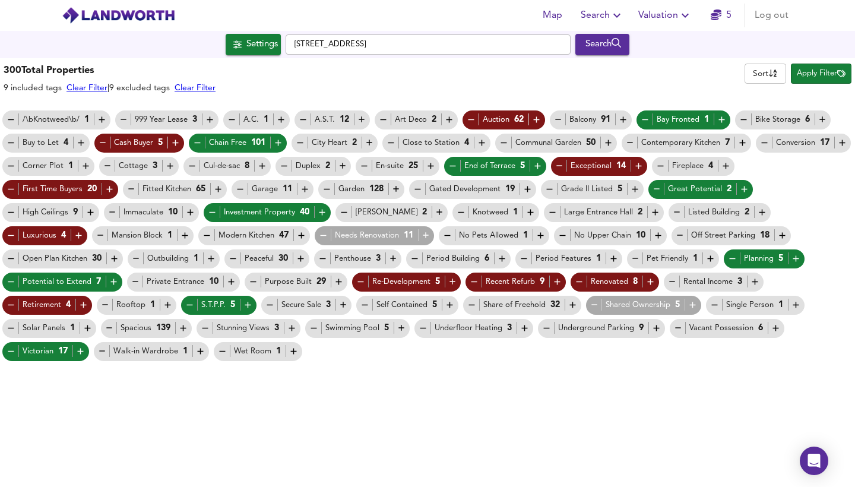
click at [109, 210] on icon "button" at bounding box center [112, 212] width 10 height 10
click at [93, 212] on icon "button" at bounding box center [90, 213] width 6 height 6
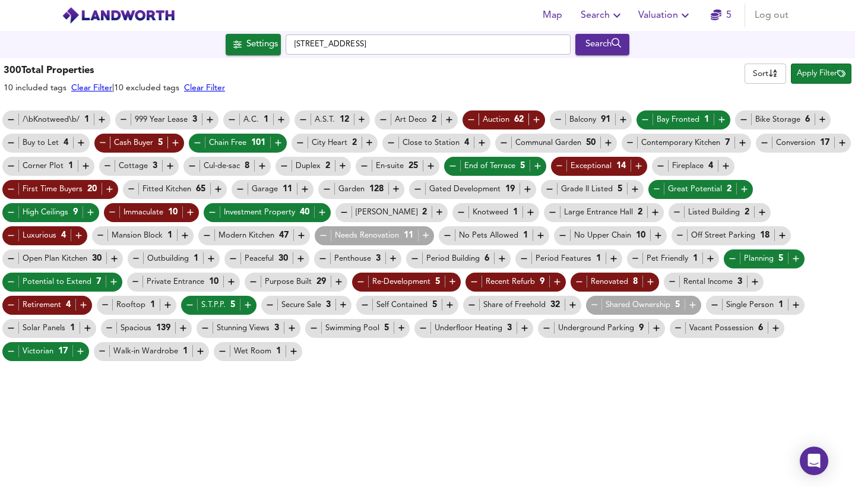
click at [96, 233] on icon "button" at bounding box center [101, 235] width 10 height 10
click at [421, 237] on icon "button" at bounding box center [426, 235] width 10 height 10
click at [653, 235] on icon "button" at bounding box center [658, 235] width 10 height 10
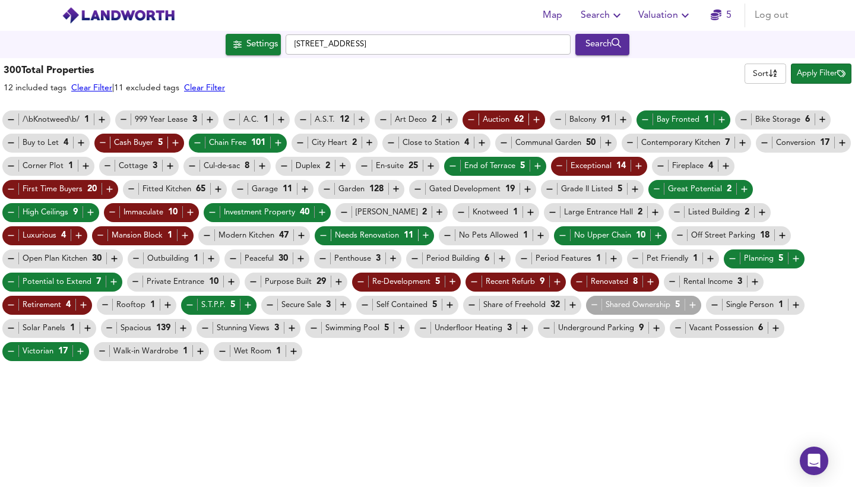
click at [750, 285] on icon "button" at bounding box center [755, 282] width 10 height 10
click at [816, 73] on span "Apply Filter" at bounding box center [821, 74] width 49 height 14
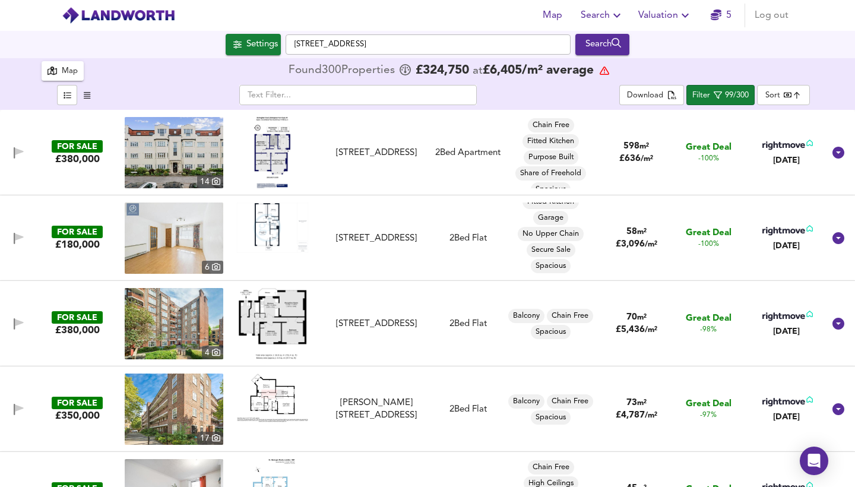
click at [291, 318] on img at bounding box center [272, 323] width 69 height 71
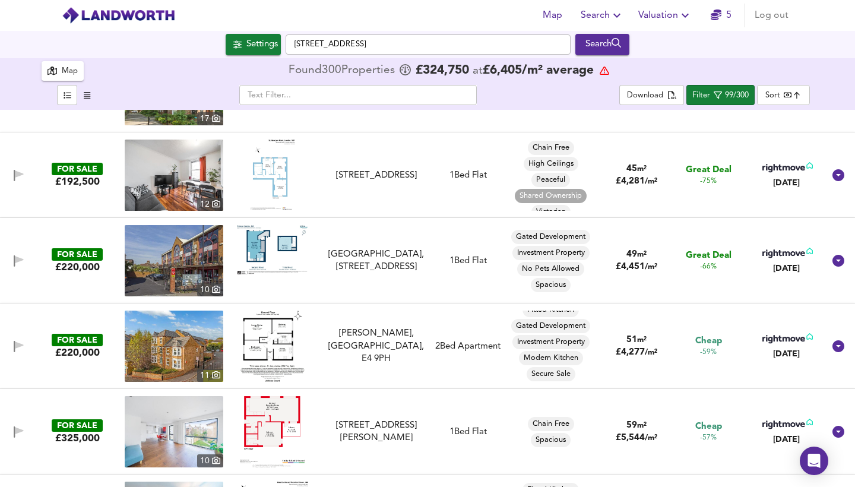
scroll to position [25, 0]
click at [269, 341] on img at bounding box center [272, 345] width 64 height 71
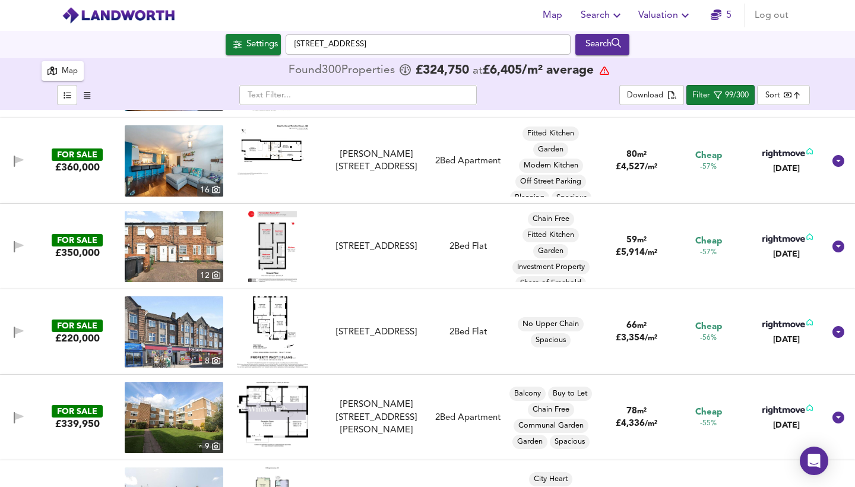
scroll to position [682, 0]
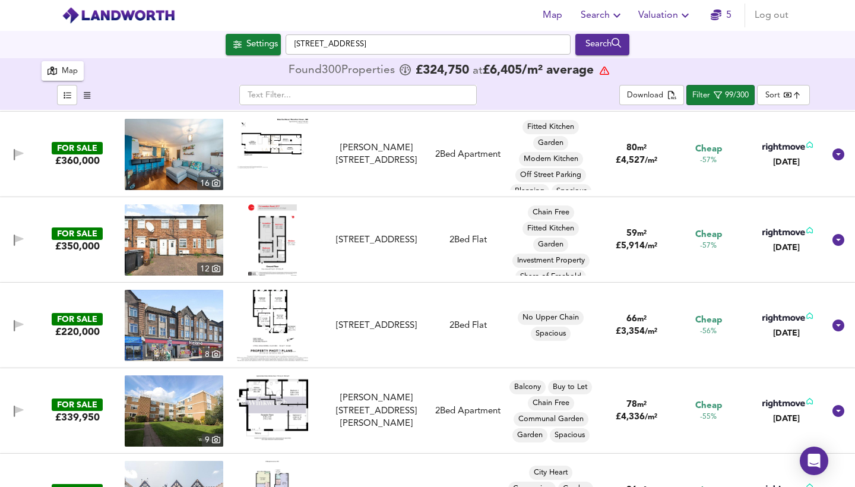
click at [268, 312] on img at bounding box center [272, 325] width 71 height 71
click at [187, 326] on img at bounding box center [174, 325] width 99 height 71
click at [396, 332] on div "[STREET_ADDRESS]" at bounding box center [375, 325] width 99 height 12
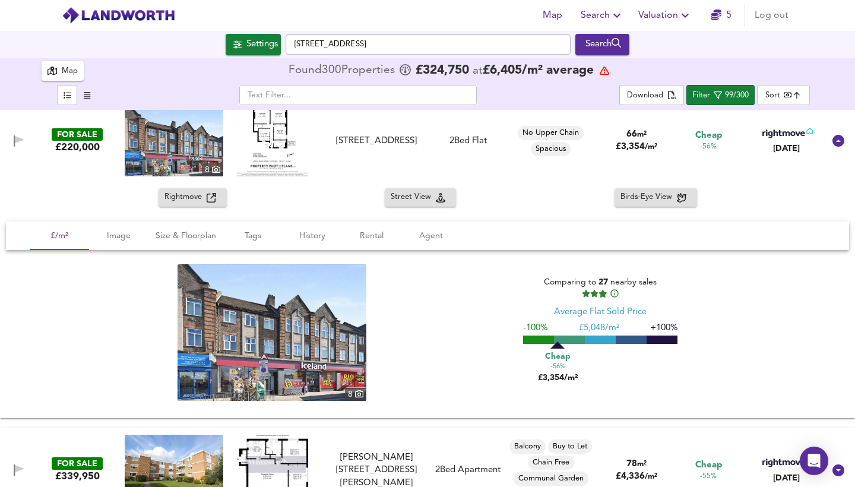
scroll to position [880, 0]
click at [370, 240] on span "Rental" at bounding box center [371, 236] width 45 height 15
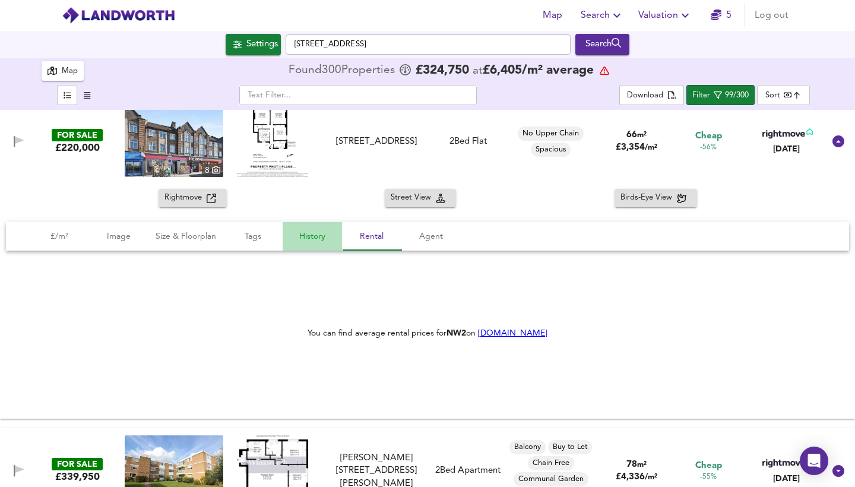
click at [310, 236] on span "History" at bounding box center [312, 236] width 45 height 15
click at [256, 236] on span "Tags" at bounding box center [252, 236] width 45 height 15
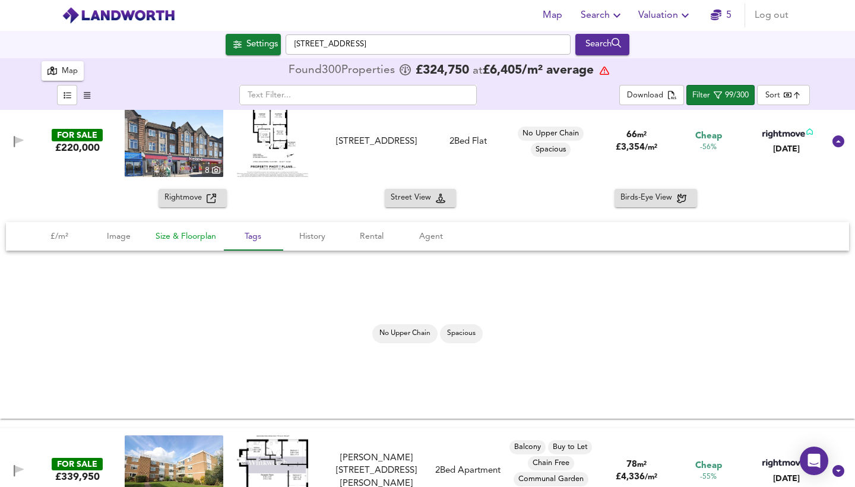
click at [211, 236] on span "Size & Floorplan" at bounding box center [186, 236] width 61 height 15
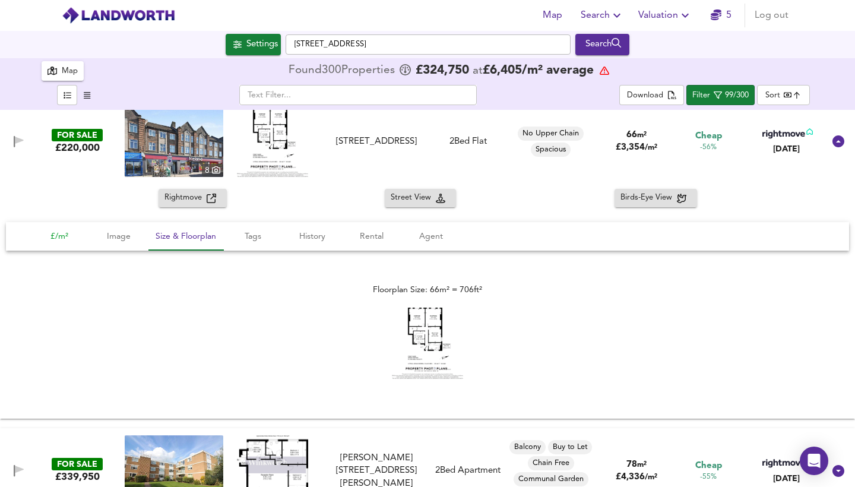
click at [68, 233] on span "£/m²" at bounding box center [59, 236] width 45 height 15
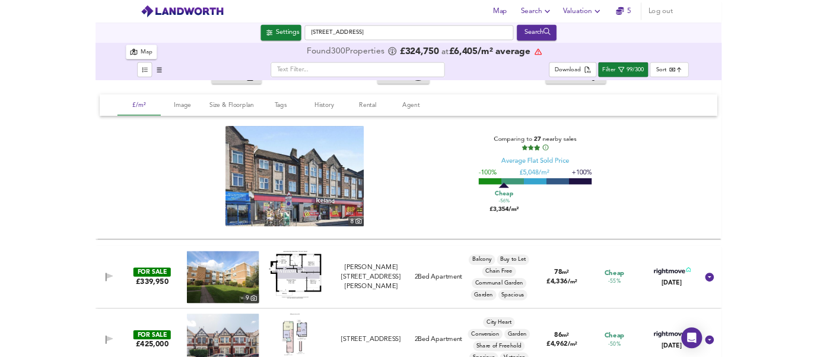
scroll to position [952, 0]
